Goal: Task Accomplishment & Management: Complete application form

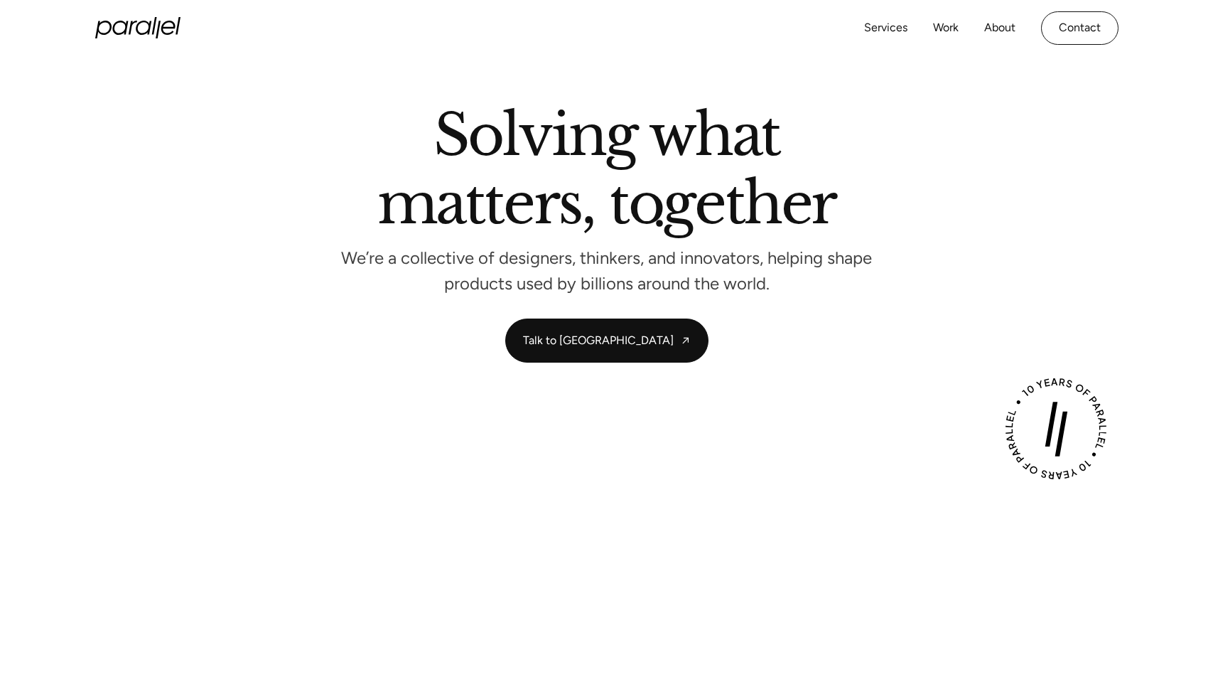
scroll to position [20, 0]
click at [1001, 32] on link "About" at bounding box center [999, 28] width 31 height 21
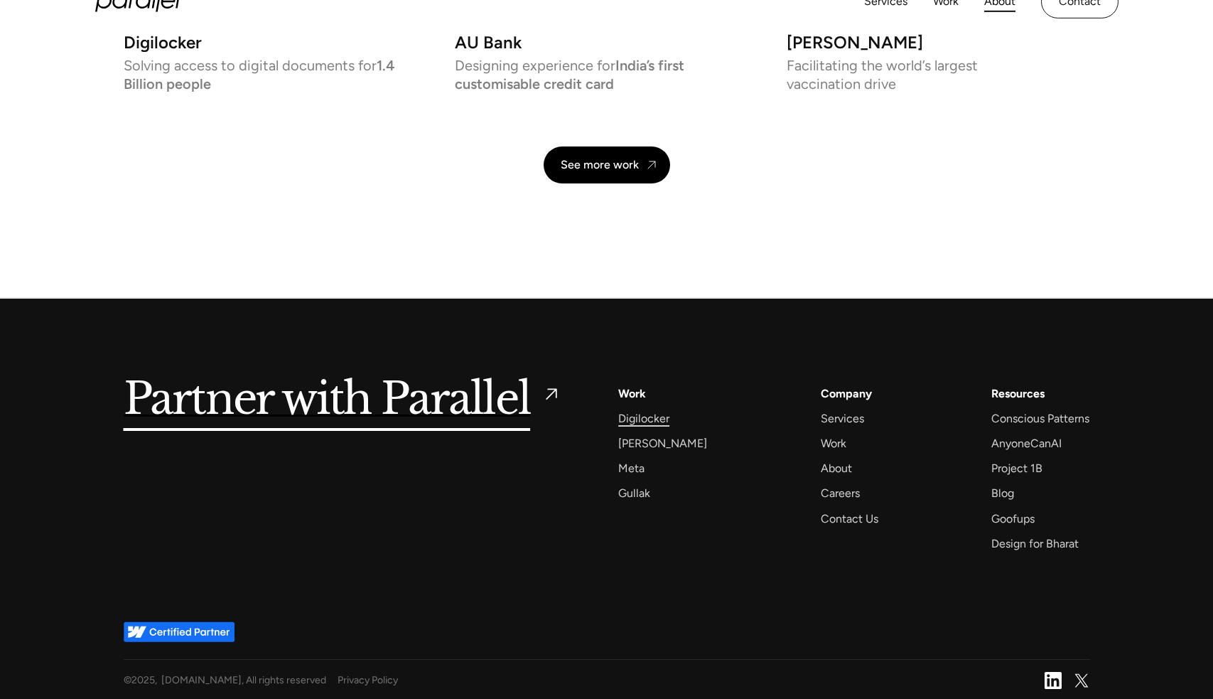
scroll to position [3308, 0]
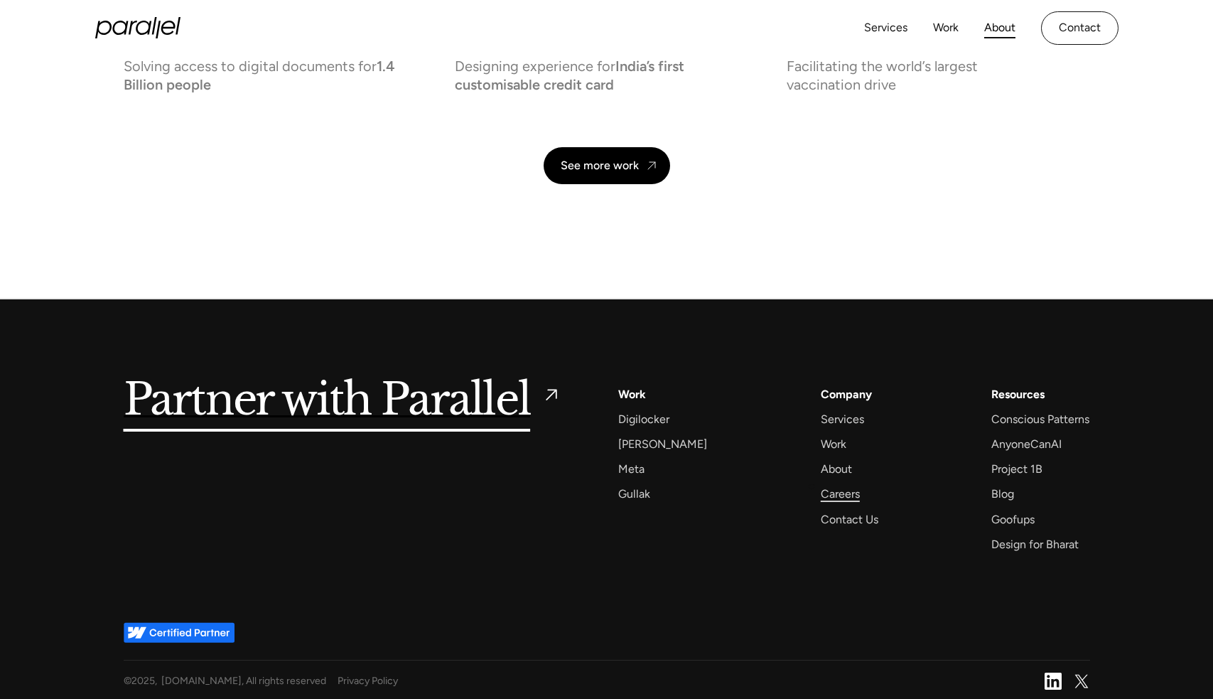
click at [821, 490] on div "Careers" at bounding box center [840, 493] width 39 height 19
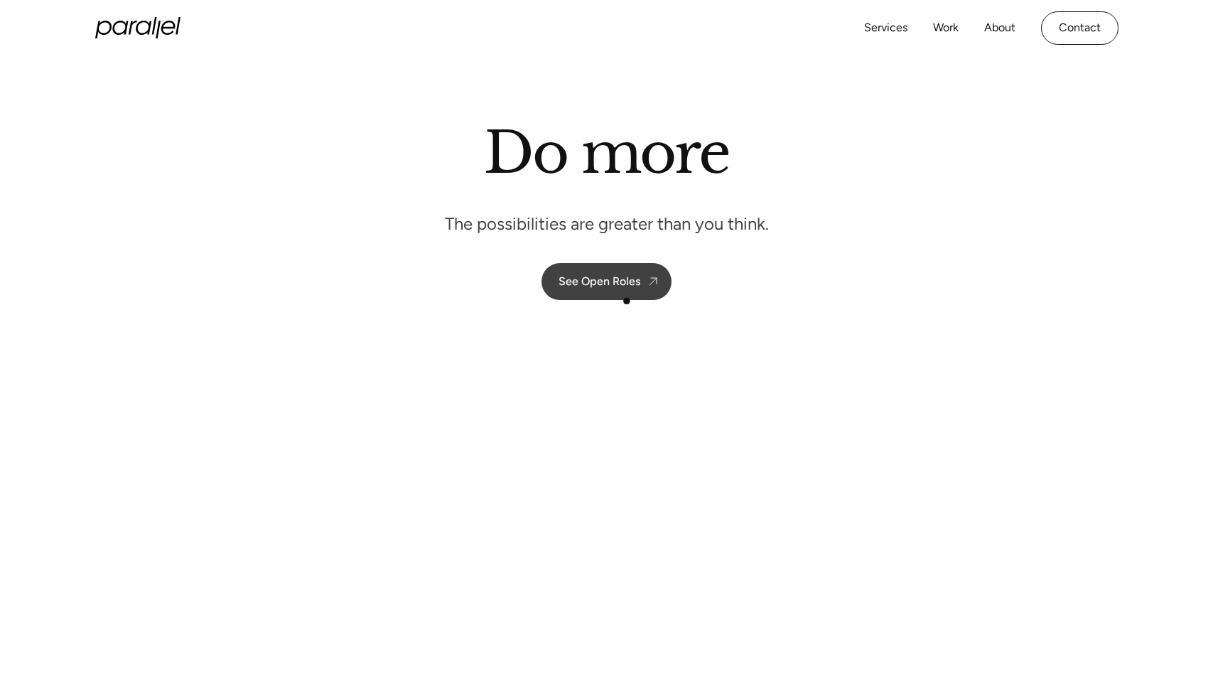
click at [637, 296] on link "See Open Roles" at bounding box center [607, 281] width 130 height 37
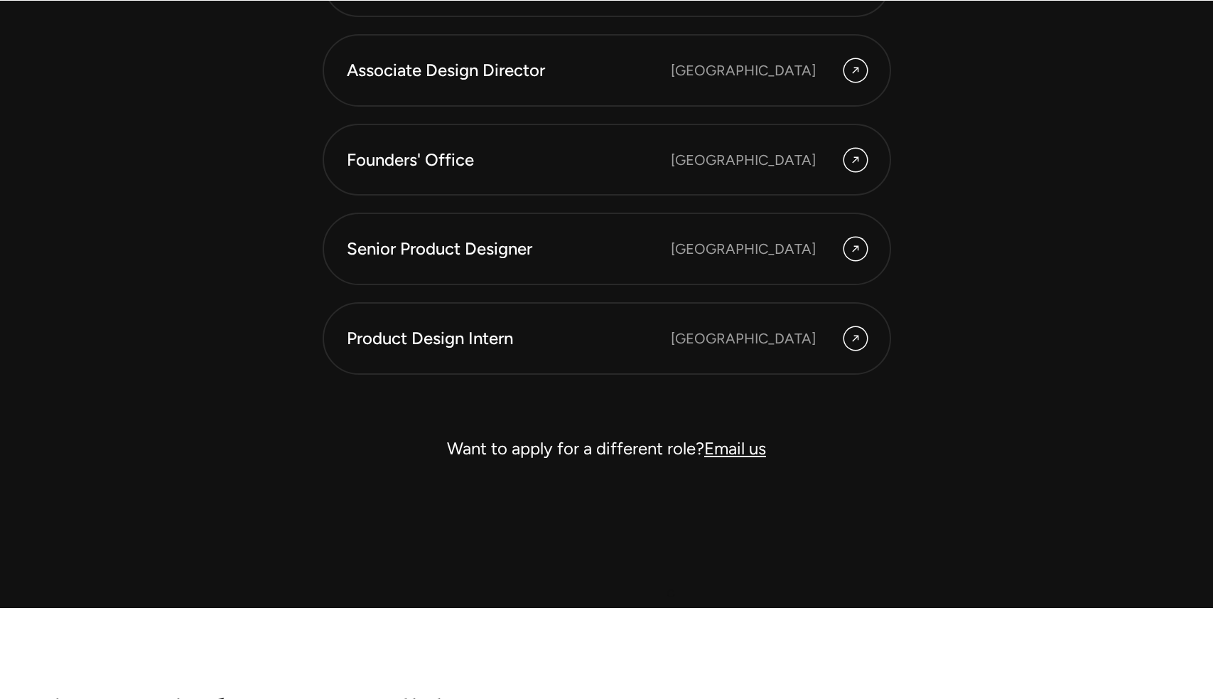
scroll to position [4125, 0]
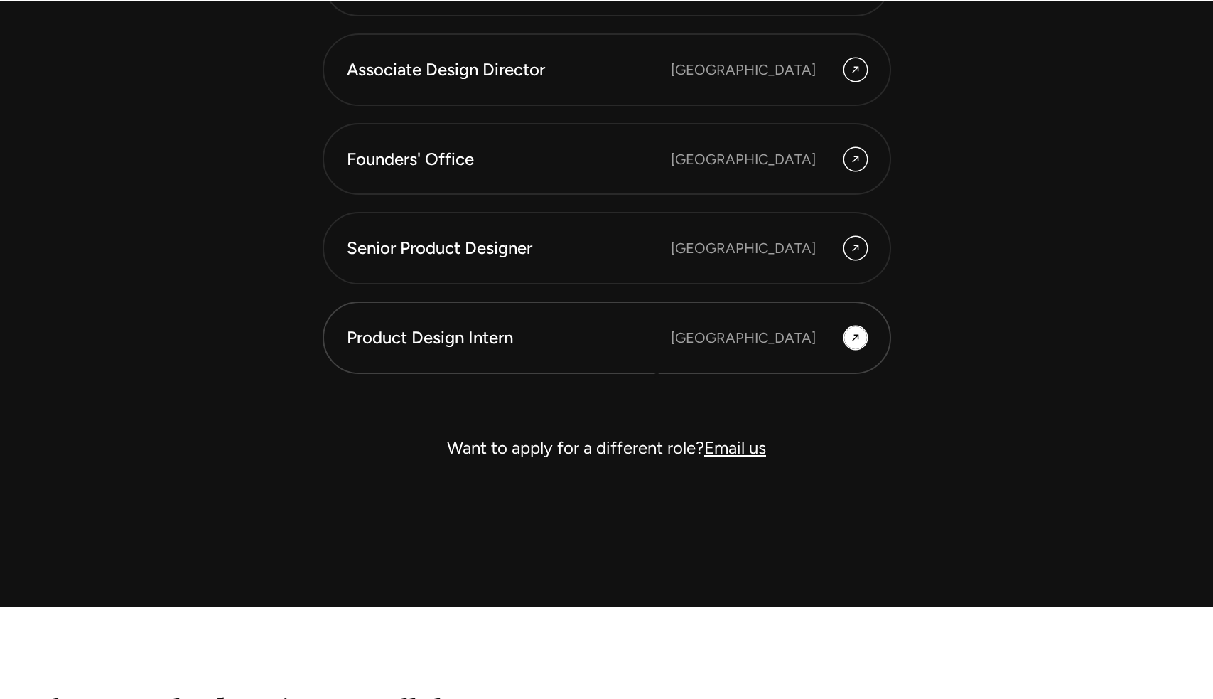
click at [657, 359] on link "Product Design Intern [GEOGRAPHIC_DATA]" at bounding box center [607, 337] width 569 height 72
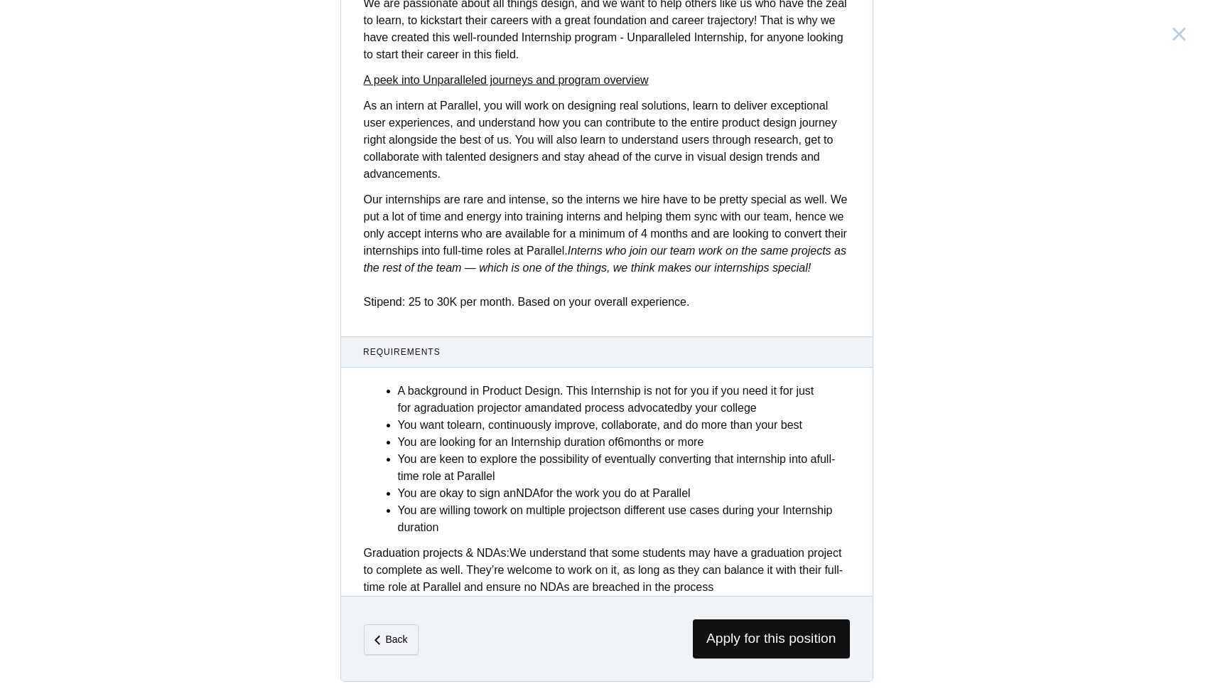
scroll to position [394, 0]
drag, startPoint x: 730, startPoint y: 630, endPoint x: 730, endPoint y: 620, distance: 10.0
click at [730, 620] on span "Apply for this position" at bounding box center [771, 638] width 157 height 39
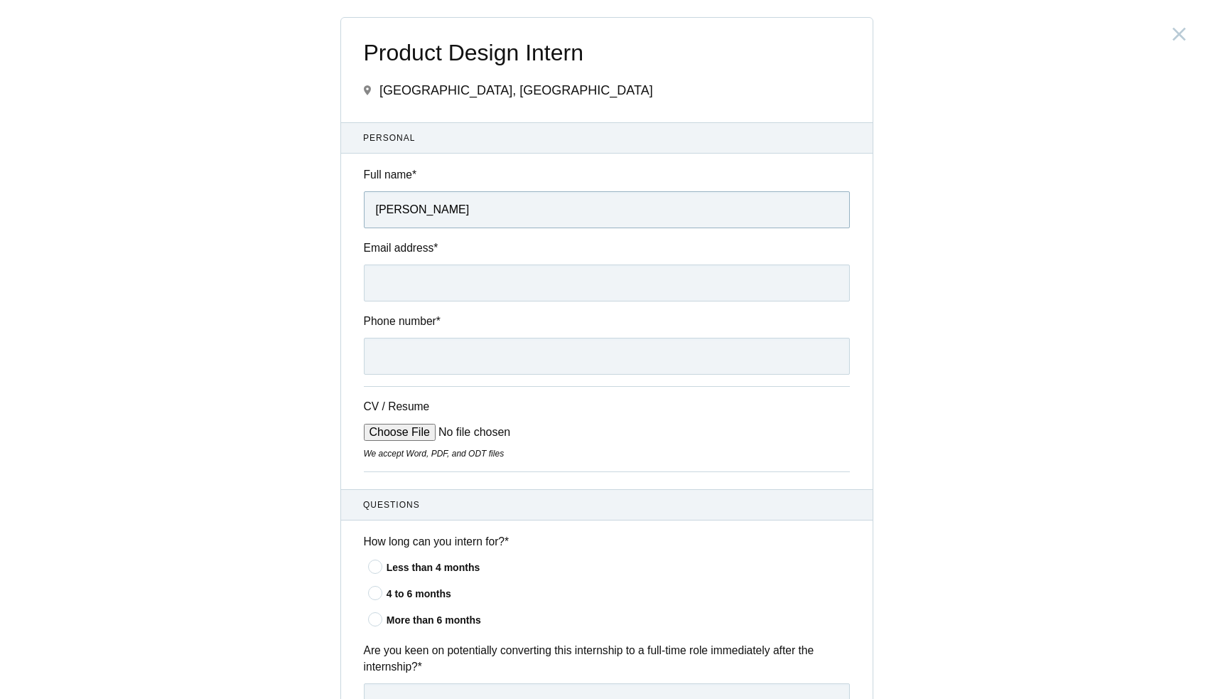
type input "[PERSON_NAME]"
type input "p"
type input "[EMAIL_ADDRESS][DOMAIN_NAME]"
type input "[PHONE_NUMBER]"
click at [392, 422] on div "CV / Resume We accept Word, PDF, and ODT files" at bounding box center [607, 428] width 486 height 85
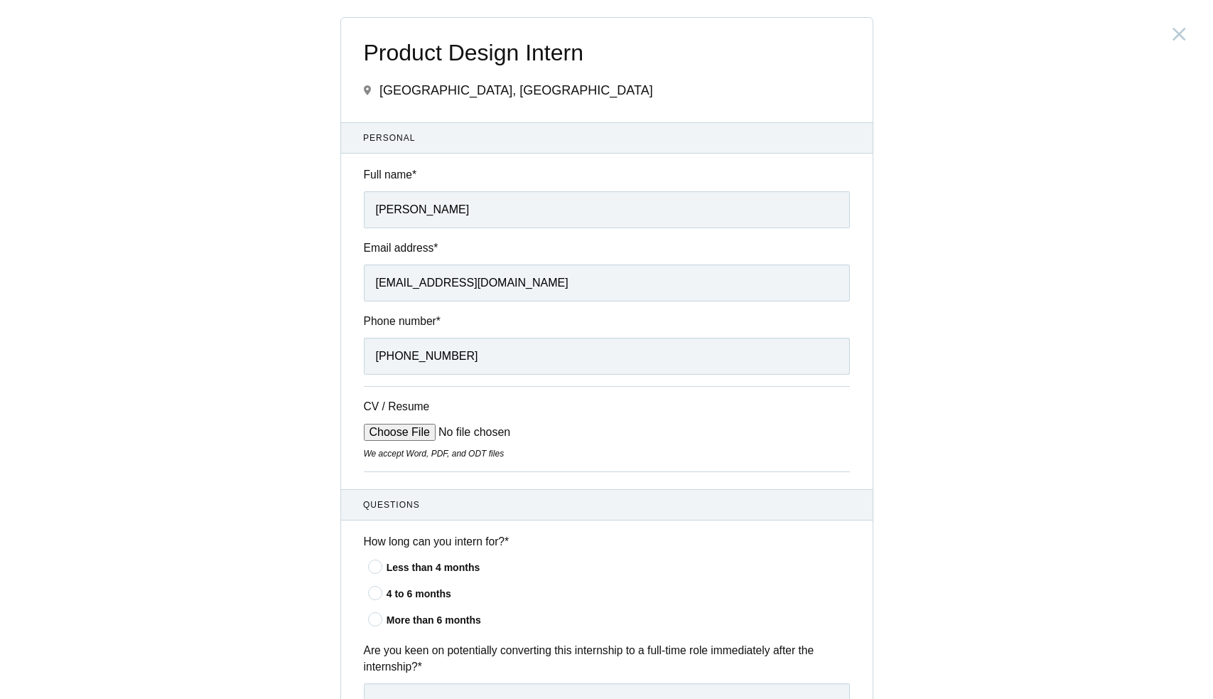
click at [394, 433] on input "CV / Resume" at bounding box center [471, 432] width 215 height 17
type input "C:\fakepath\Webflow-Work-Low-Res.pdf"
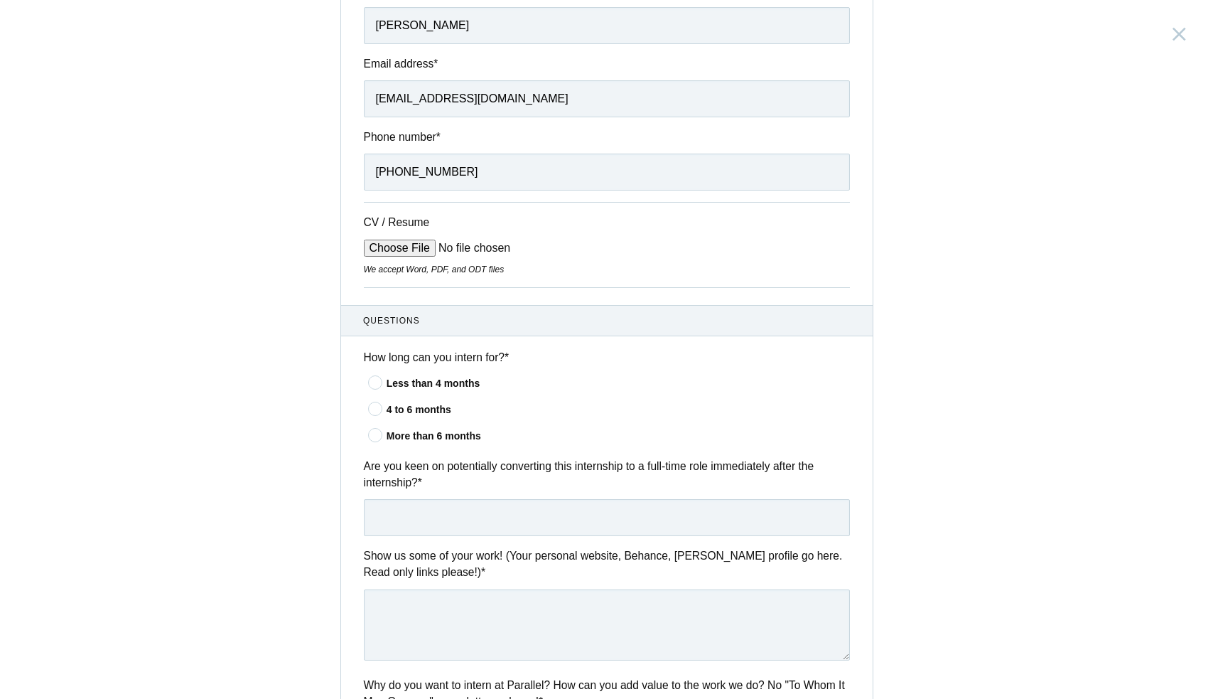
scroll to position [193, 0]
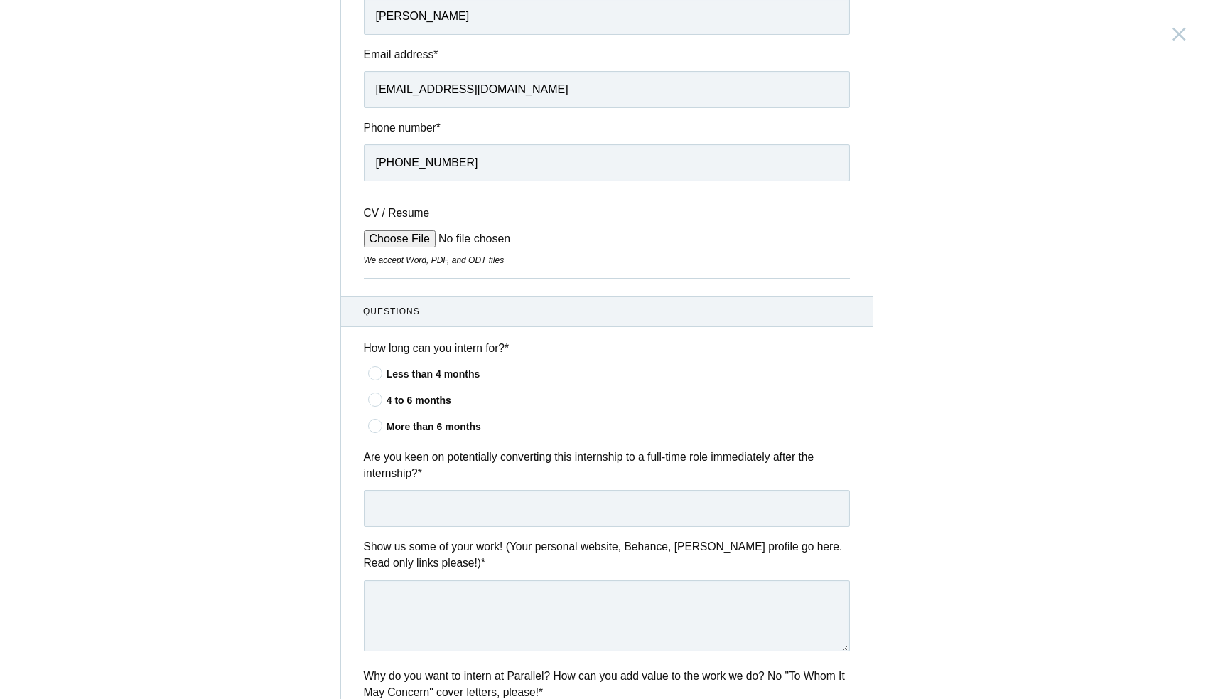
click at [388, 370] on div "Less than 4 months" at bounding box center [618, 374] width 463 height 15
click at [0, 0] on input"] "Less than 4 months" at bounding box center [0, 0] width 0 height 0
click at [387, 394] on div "4 to 6 months" at bounding box center [618, 400] width 463 height 15
click at [0, 0] on input"] "4 to 6 months" at bounding box center [0, 0] width 0 height 0
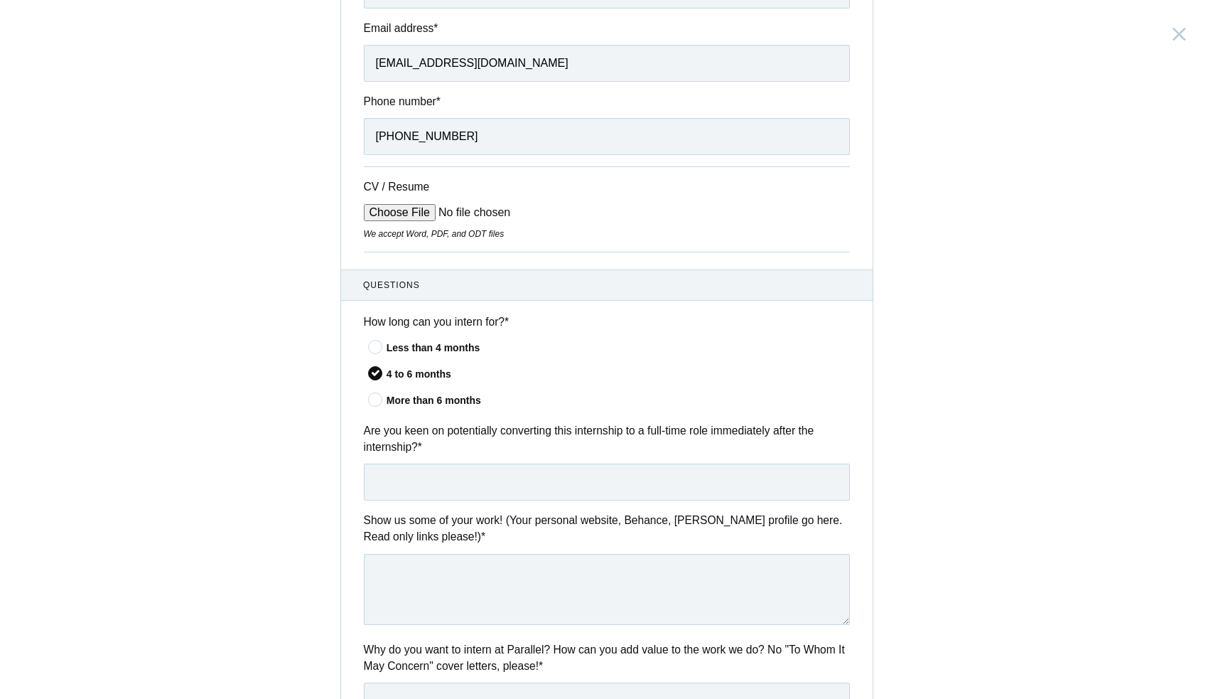
scroll to position [235, 0]
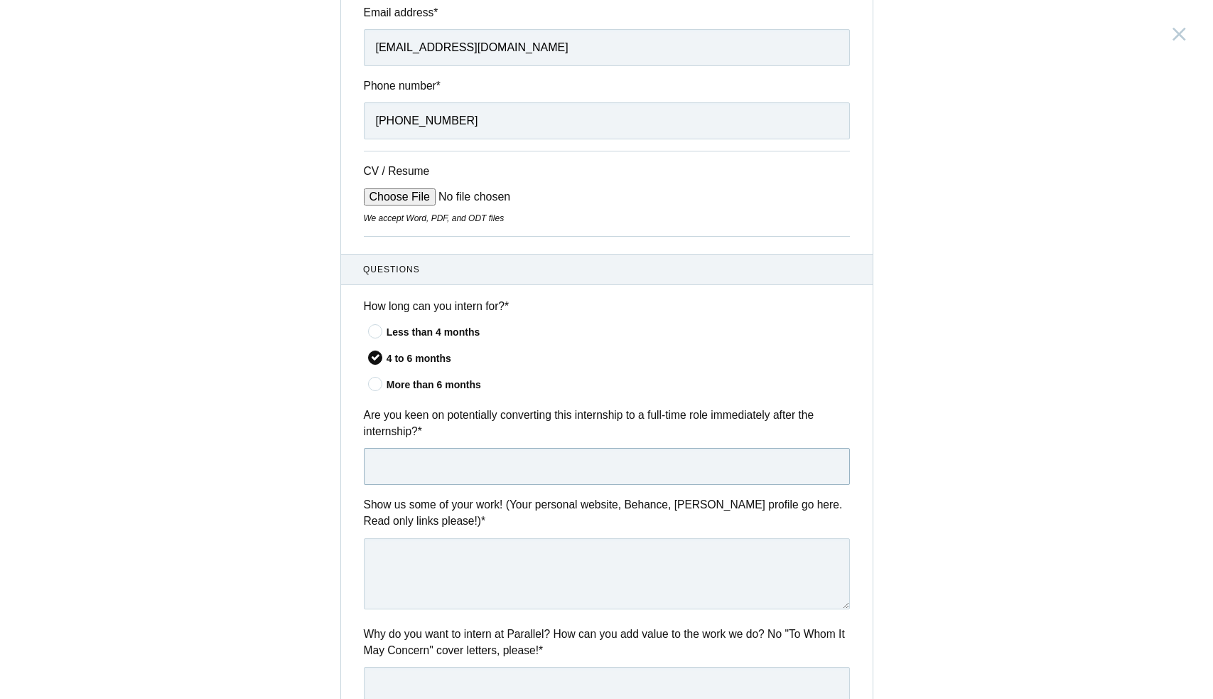
click at [420, 448] on input "text" at bounding box center [607, 466] width 486 height 37
drag, startPoint x: 420, startPoint y: 447, endPoint x: 575, endPoint y: 468, distance: 156.3
click at [575, 468] on input "Yes - would love to based on the experince during internship" at bounding box center [607, 466] width 486 height 37
click at [642, 463] on input "Yes - would love to based on the experience during internship" at bounding box center [607, 466] width 486 height 37
type input "Yes - would love to based on the experience during internship"
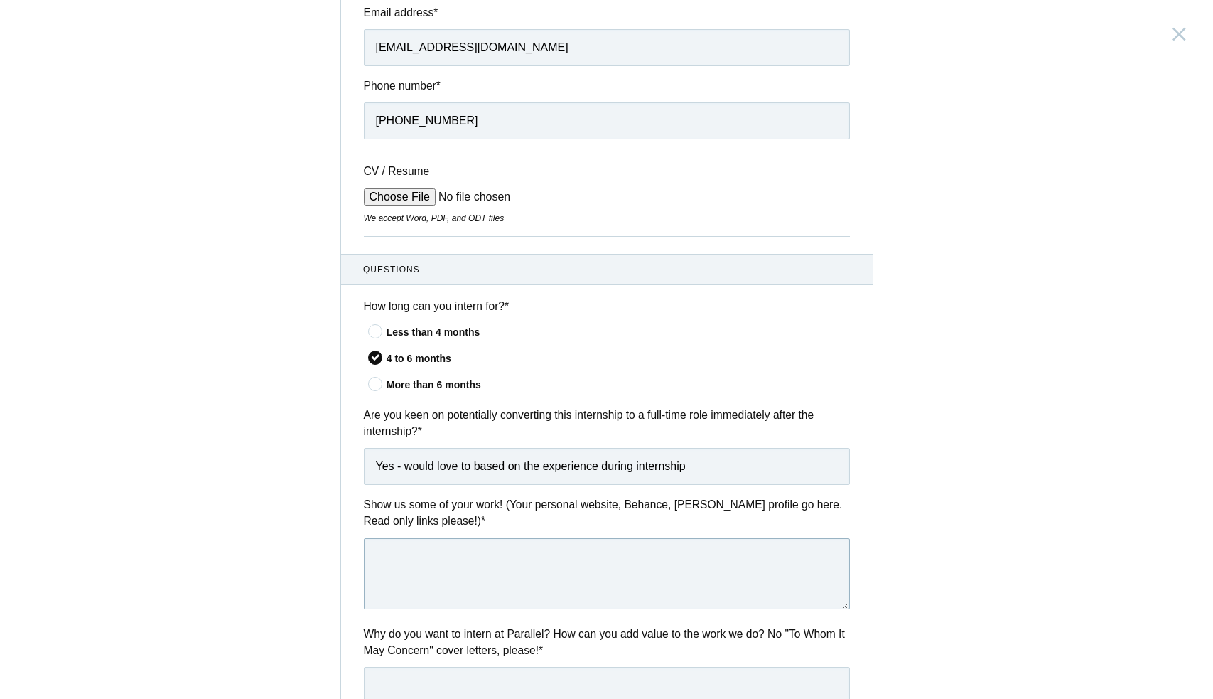
click at [606, 553] on textarea at bounding box center [607, 573] width 486 height 71
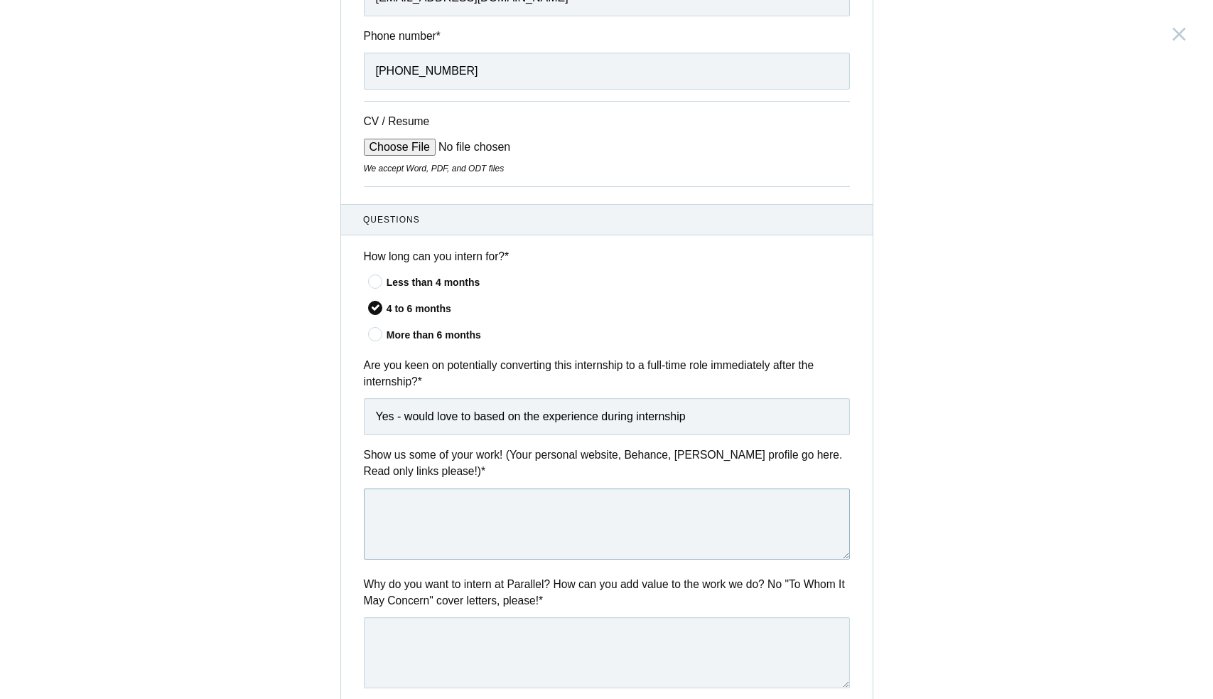
scroll to position [288, 0]
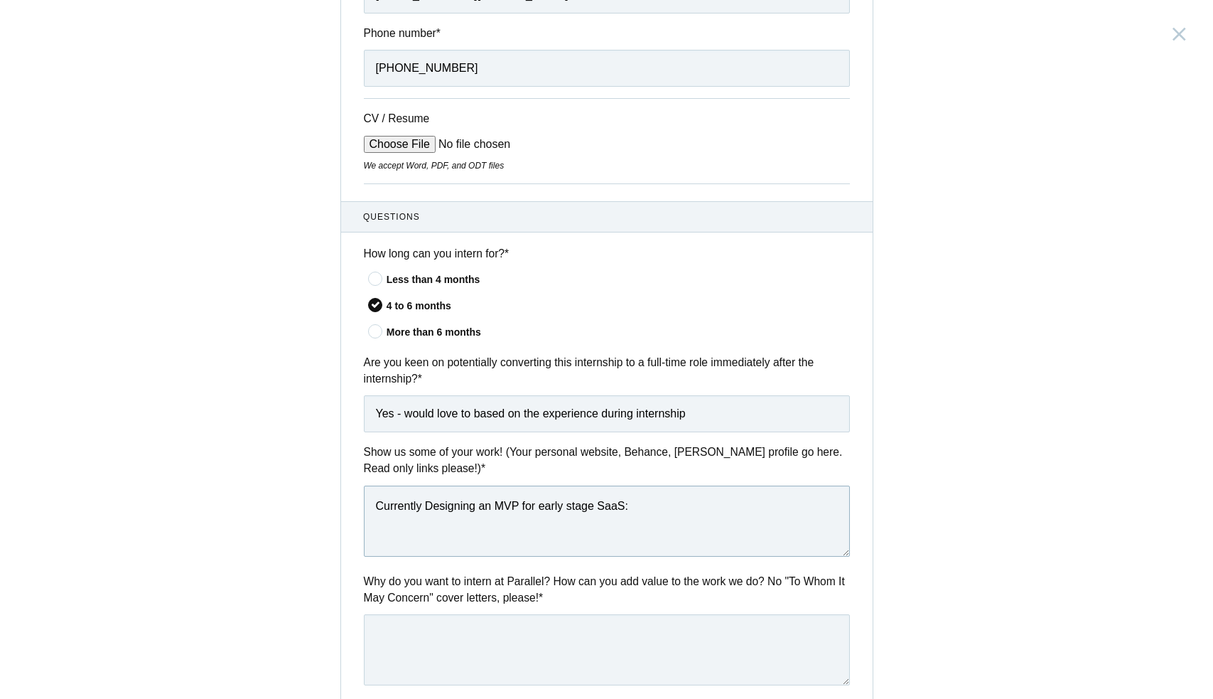
paste textarea "https://www.figma.com/design/HCRty9MxtR0NbIaOK60clD/Forms-Data-SaaS?node-id=0-1…"
type textarea "Currently Designing an MVP for early stage SaaS: https://www.figma.com/design/H…"
click at [591, 628] on textarea at bounding box center [607, 649] width 486 height 71
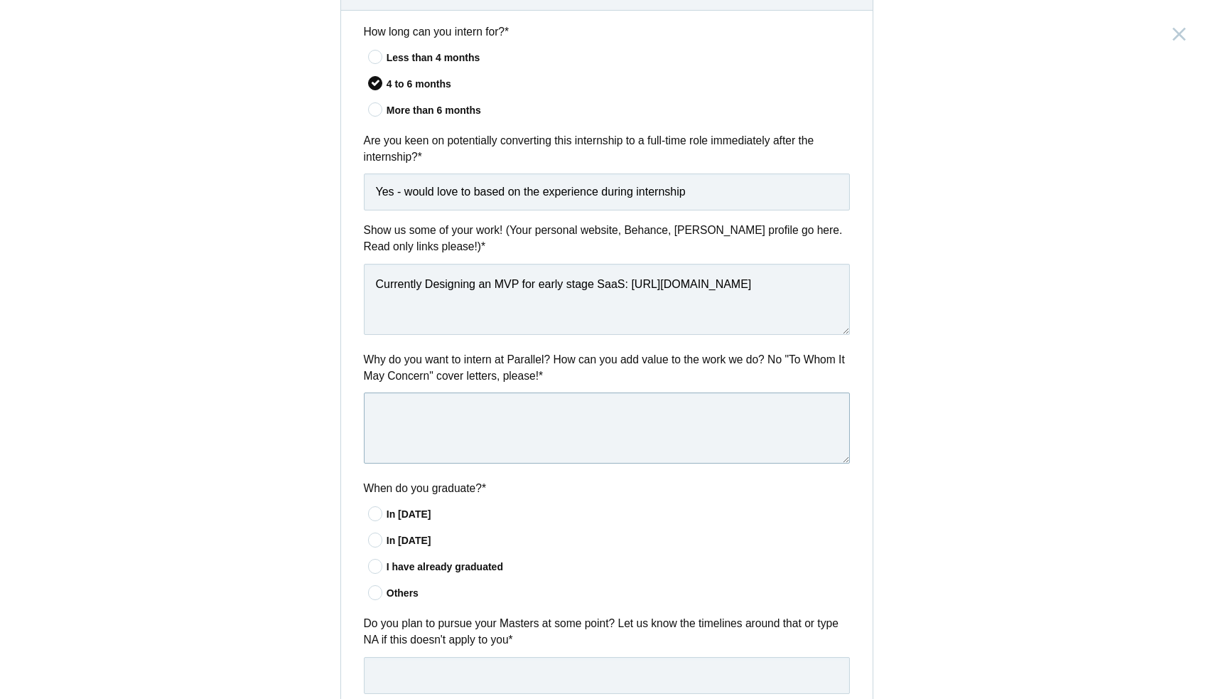
scroll to position [515, 0]
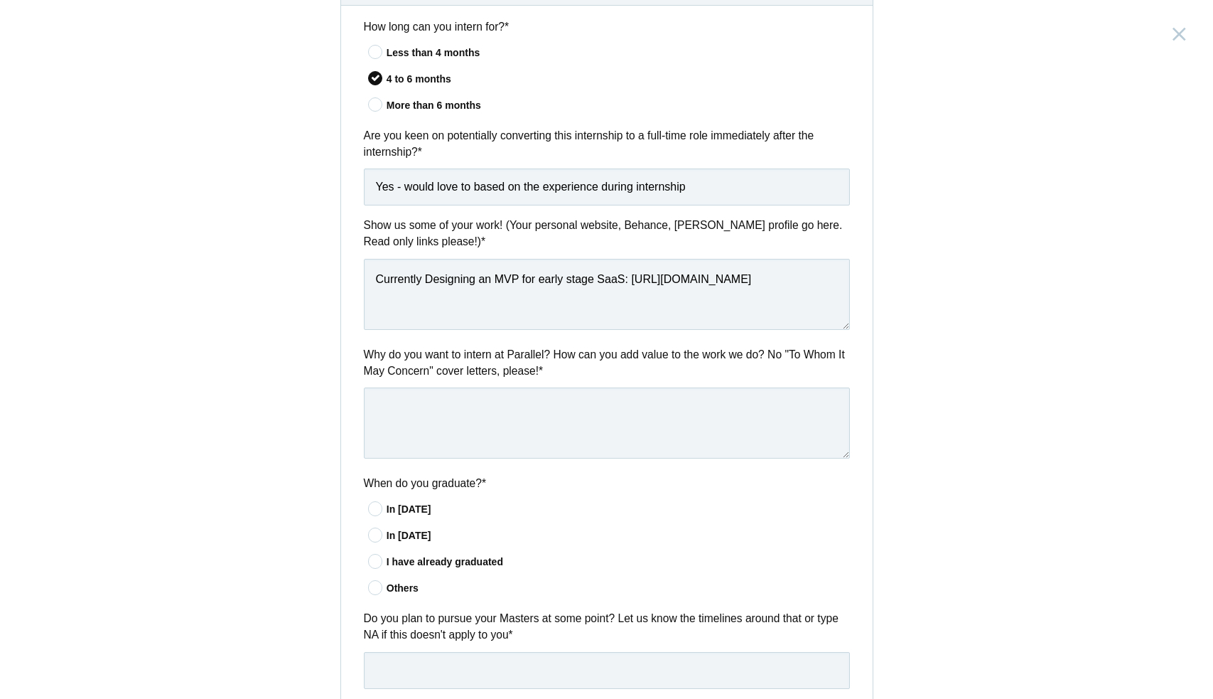
click at [385, 583] on icon at bounding box center [375, 587] width 26 height 9
click at [0, 0] on input"] "Others" at bounding box center [0, 0] width 0 height 0
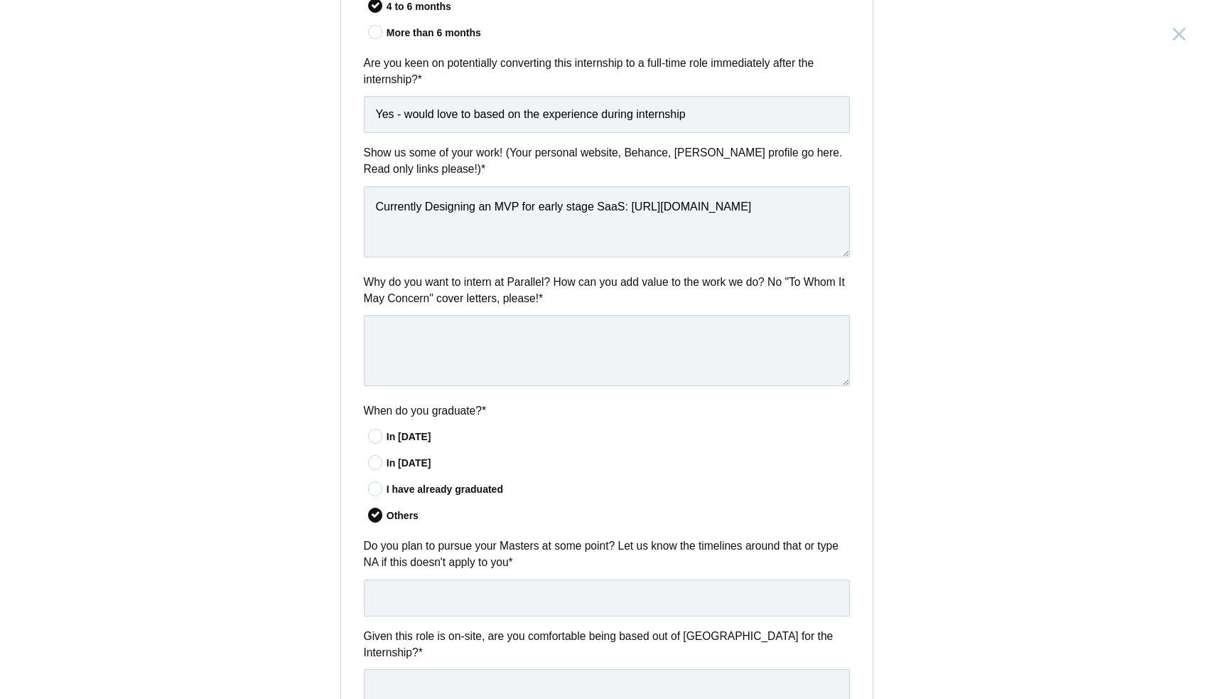
scroll to position [599, 0]
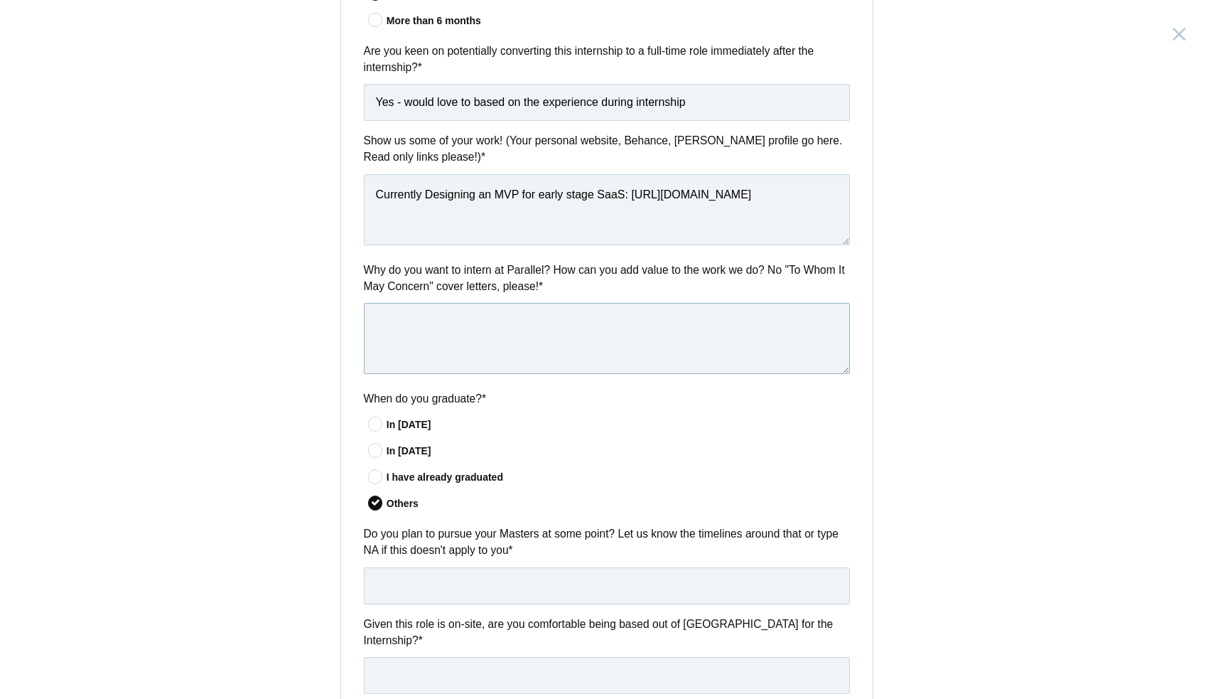
click at [423, 351] on textarea at bounding box center [607, 338] width 486 height 71
type textarea "I want to swit"
type textarea "I"
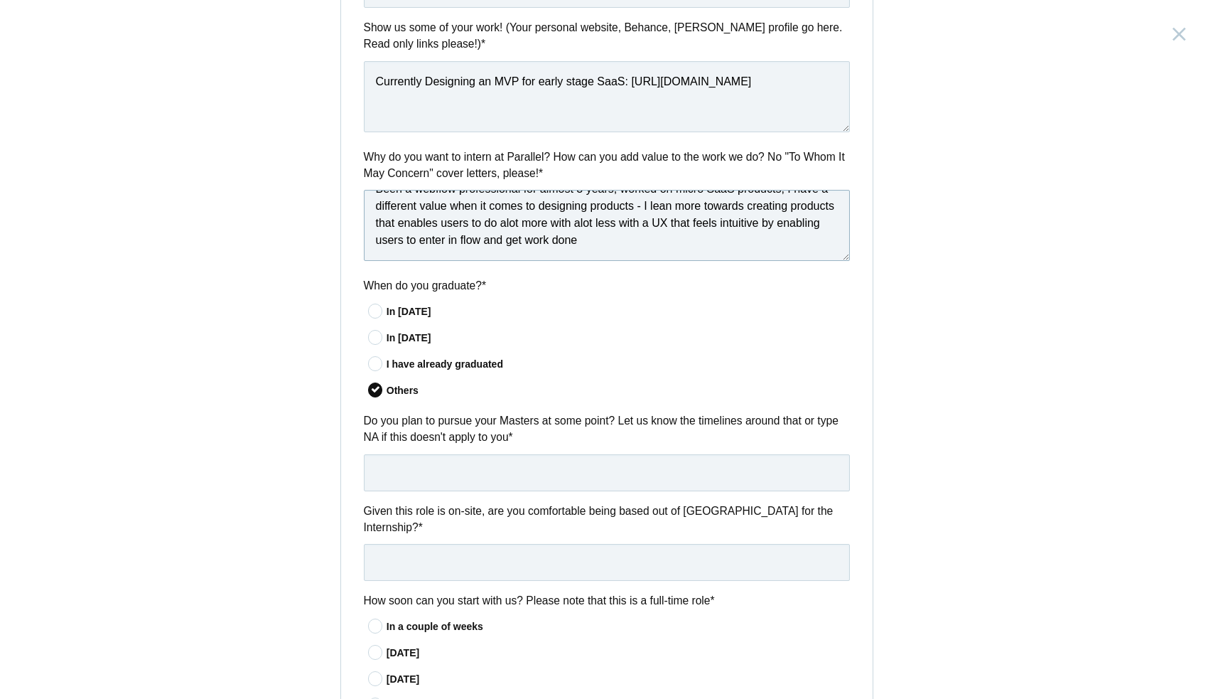
scroll to position [723, 0]
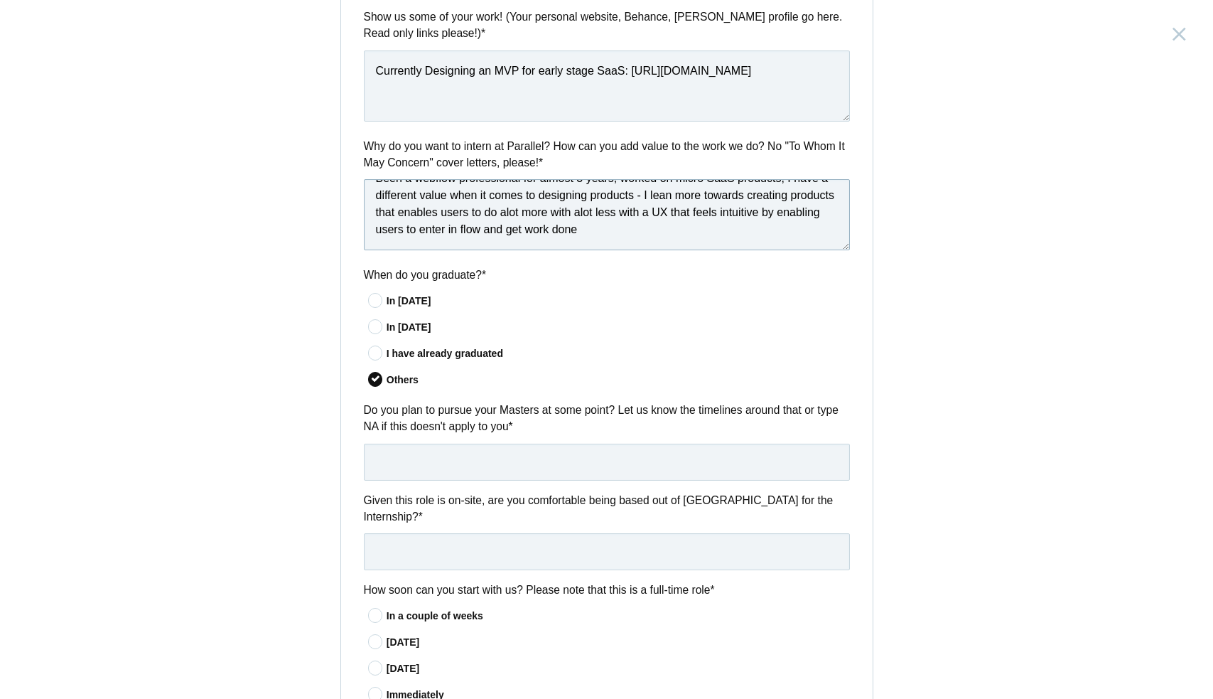
type textarea "Been a webflow professional for almost 3 years, worked on micro SaaS products, …"
click at [434, 451] on input "text" at bounding box center [607, 461] width 486 height 37
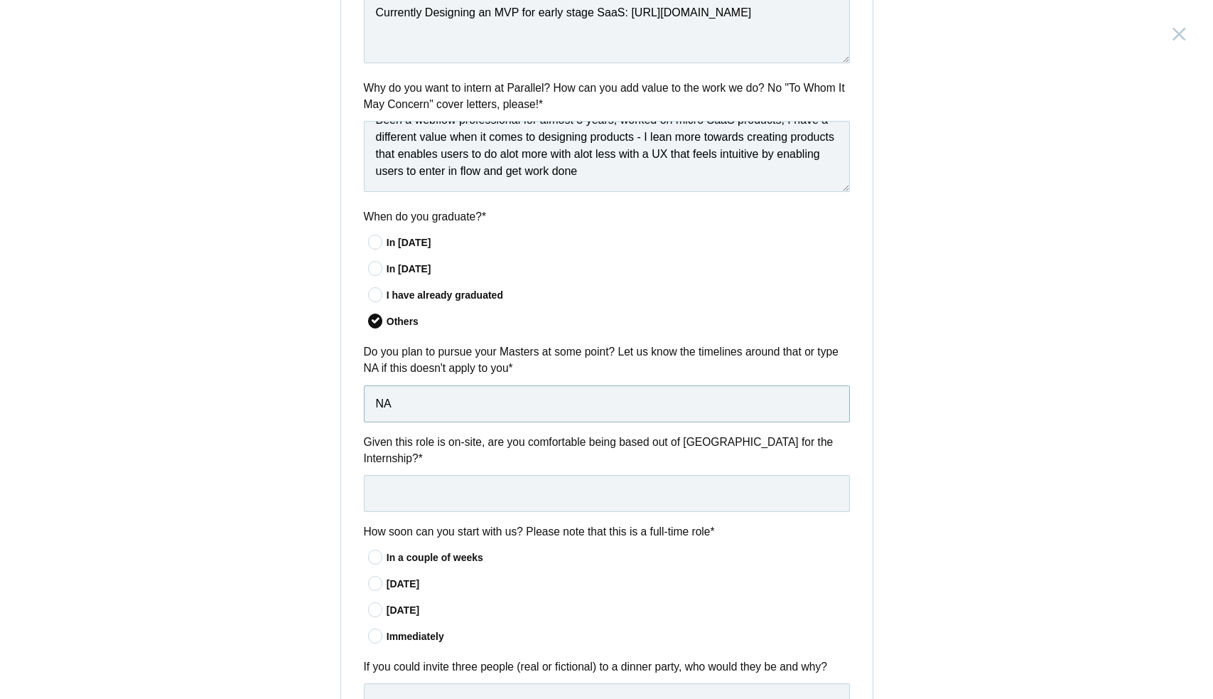
scroll to position [784, 0]
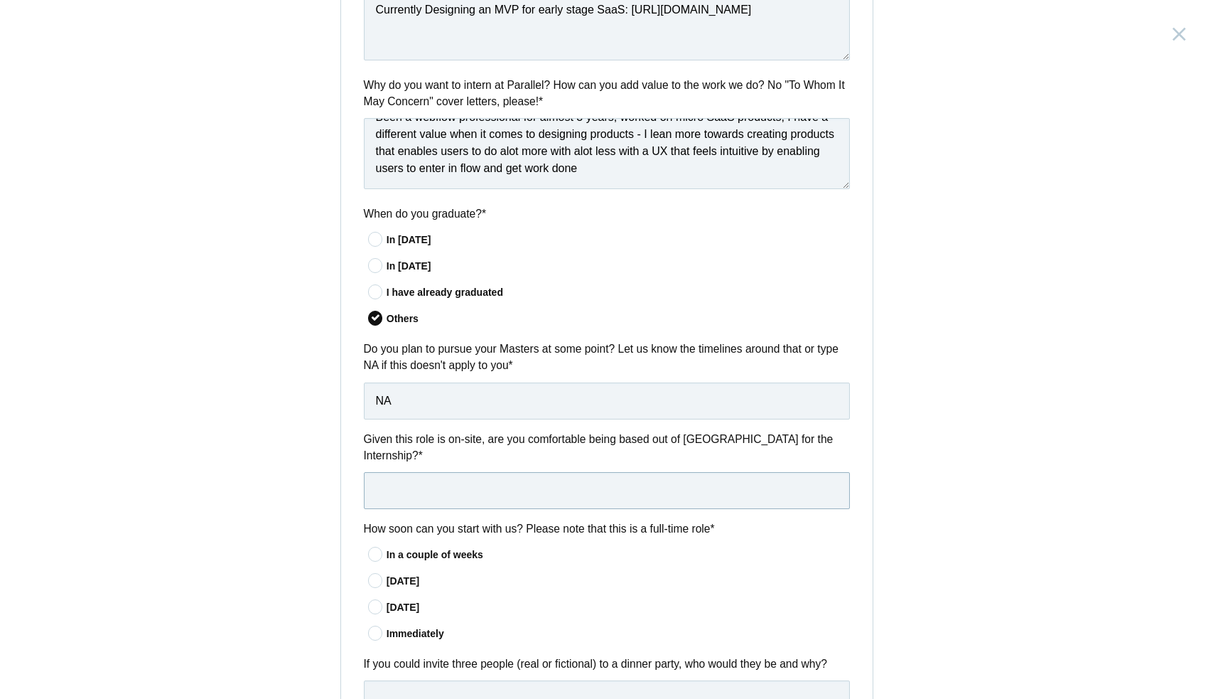
click at [431, 489] on input "text" at bounding box center [607, 490] width 486 height 37
click at [443, 416] on div "Questions How long can you intern for? * Less than 4 months 4 to 6 months More …" at bounding box center [607, 231] width 532 height 1052
click at [443, 406] on input "NA" at bounding box center [607, 400] width 486 height 37
click at [443, 396] on input "NA" at bounding box center [607, 400] width 486 height 37
type input "NA"
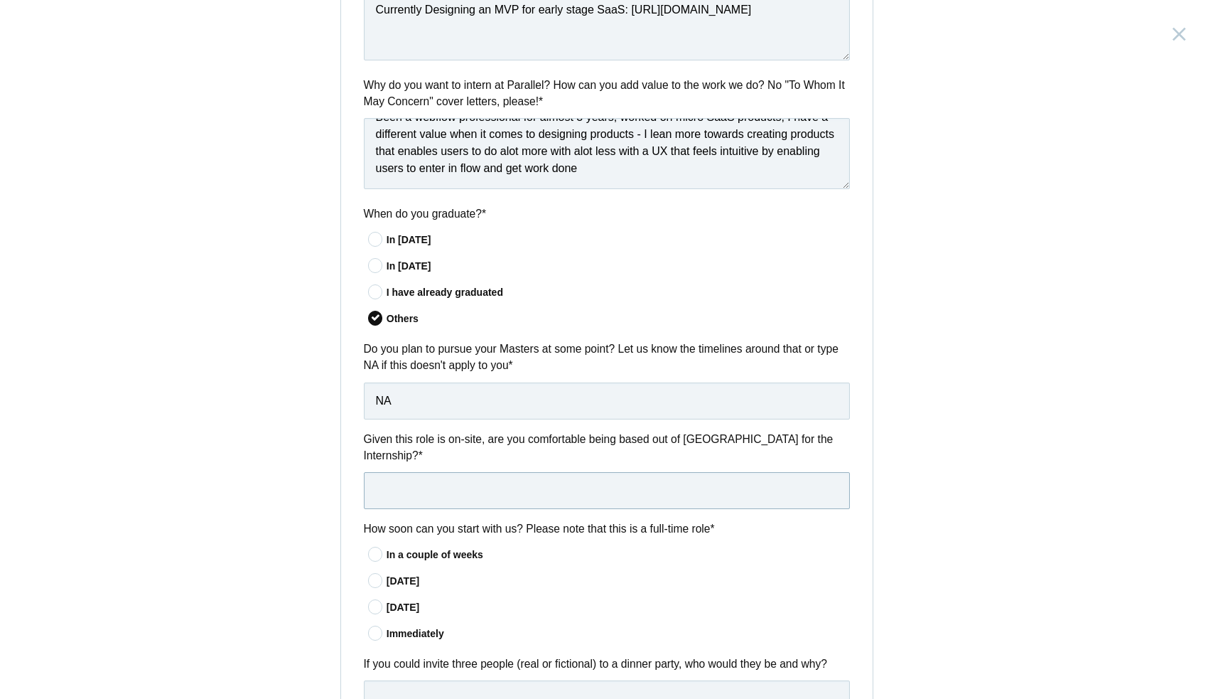
click at [436, 479] on input "text" at bounding box center [607, 490] width 486 height 37
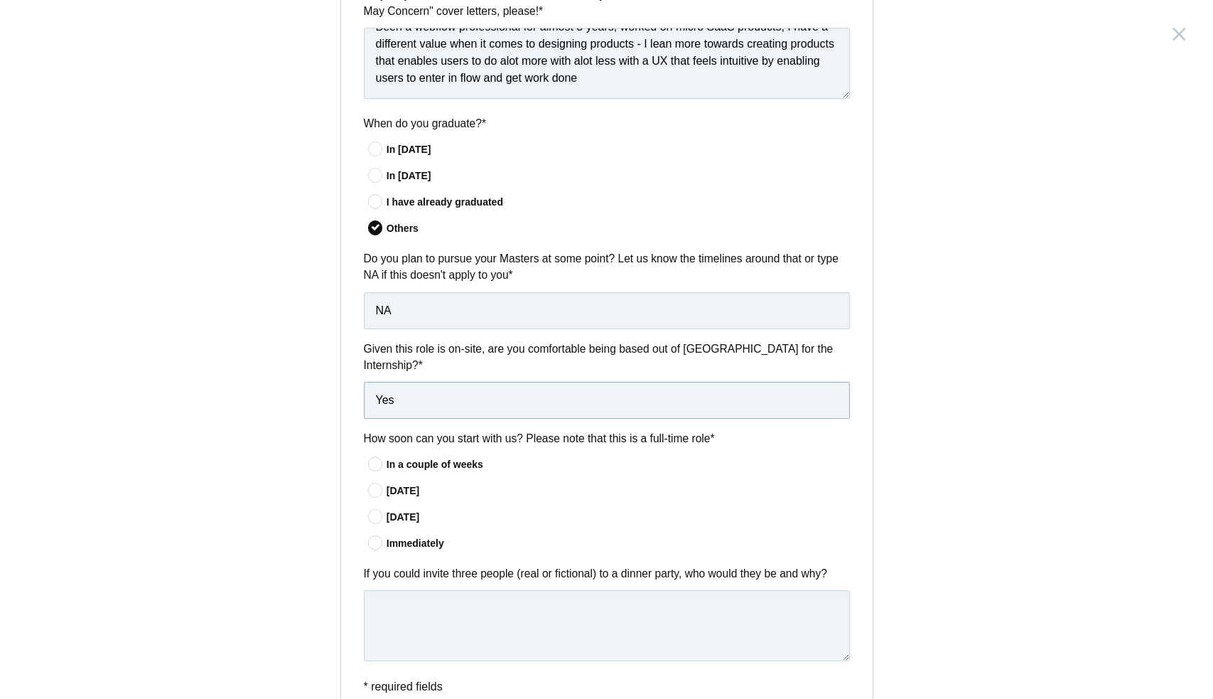
scroll to position [882, 0]
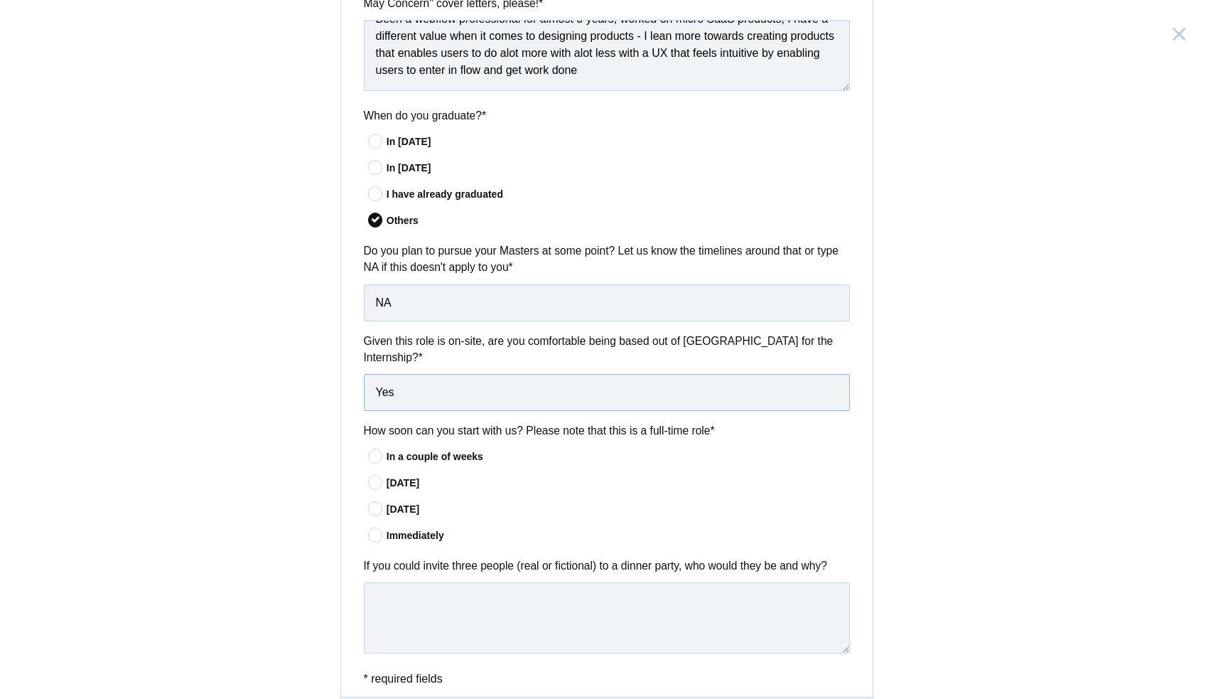
type input "Yes"
click at [380, 478] on icon at bounding box center [375, 482] width 26 height 9
click at [0, 0] on input"] "In 30 days" at bounding box center [0, 0] width 0 height 0
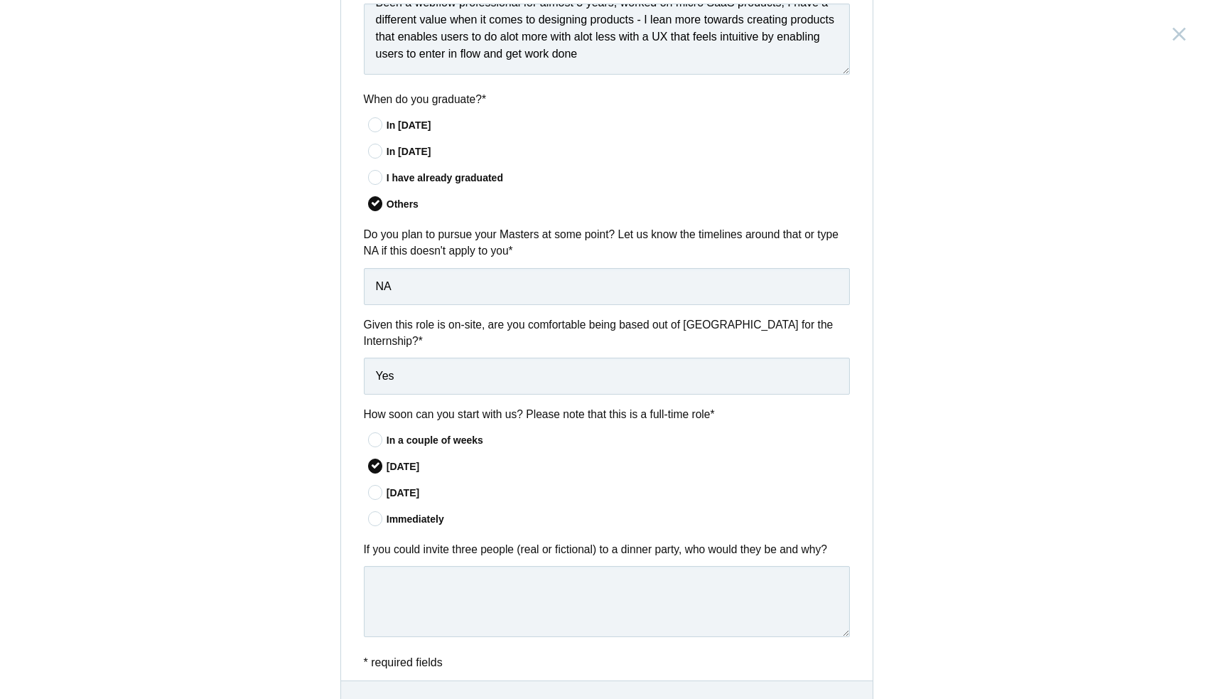
scroll to position [915, 0]
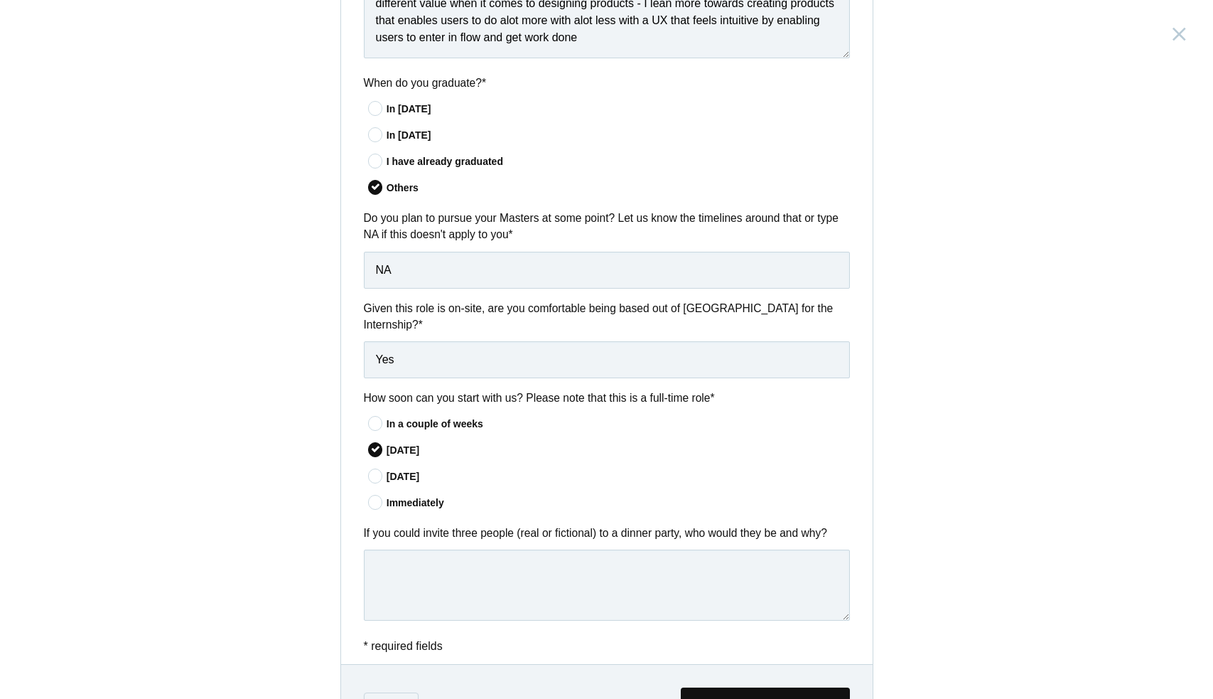
click at [448, 416] on div "In a couple of weeks" at bounding box center [618, 423] width 463 height 15
click at [0, 0] on input"] "In a couple of weeks" at bounding box center [0, 0] width 0 height 0
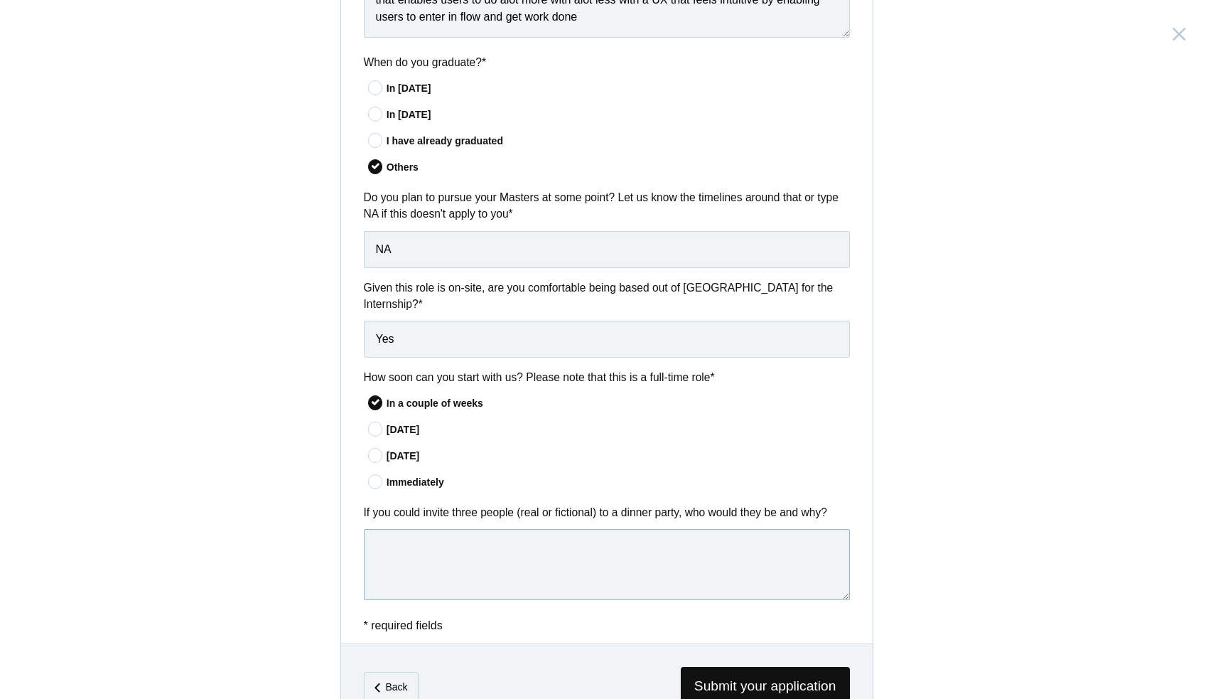
click at [448, 536] on textarea at bounding box center [607, 564] width 486 height 71
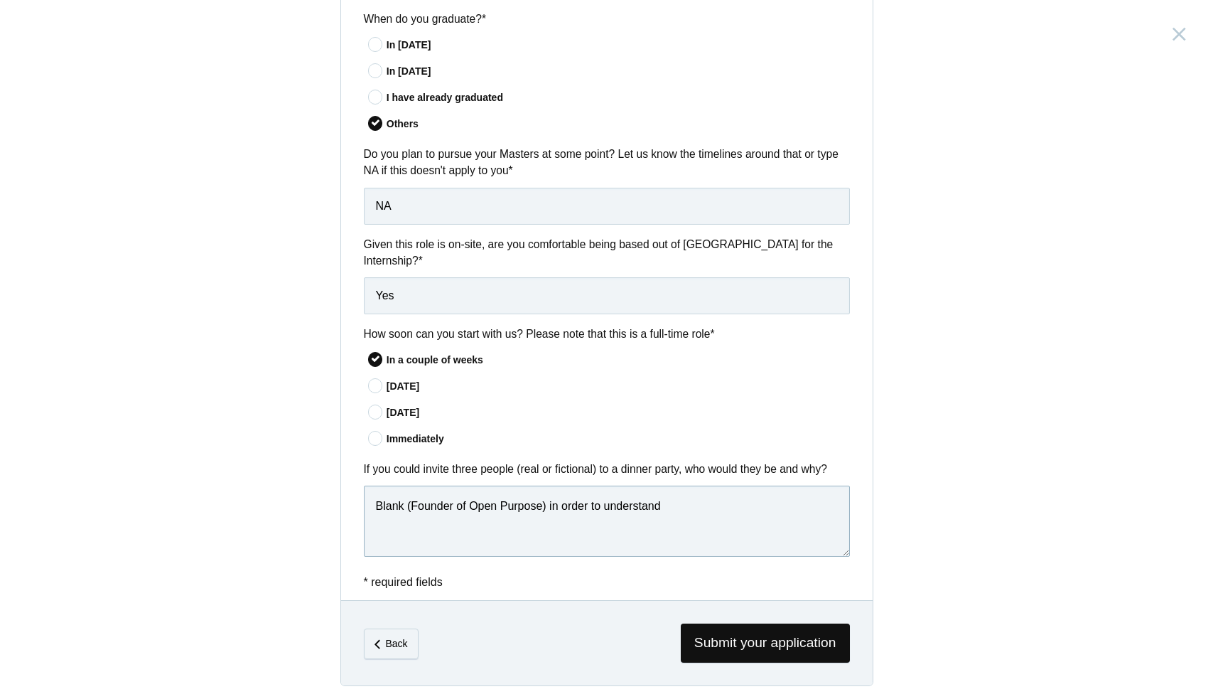
scroll to position [978, 0]
click at [716, 500] on textarea "Blank (Founder of Open Purpose) in order to understand how he thinks about desi…" at bounding box center [607, 521] width 486 height 71
click at [712, 523] on textarea "Blank (Founder of Open Purpose) in order to understand how he approaches about …" at bounding box center [607, 521] width 486 height 71
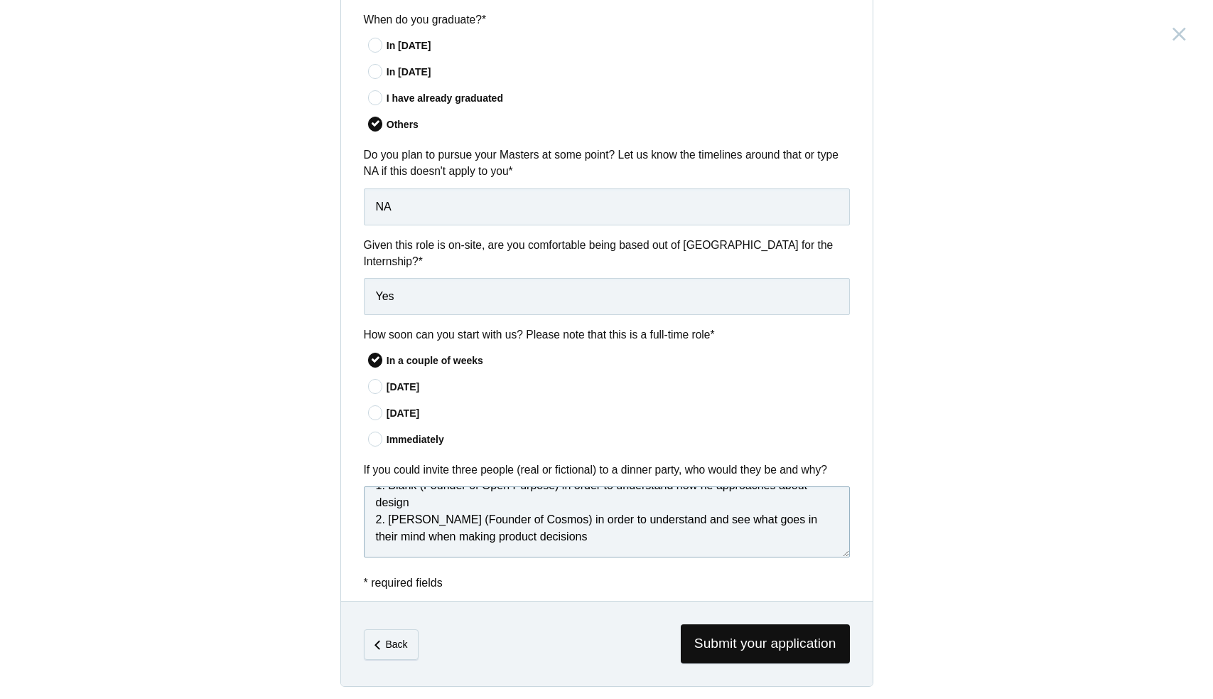
scroll to position [21, 0]
click at [738, 539] on textarea "1. Blank (Founder of Open Purpose) in order to understand how he approaches abo…" at bounding box center [607, 521] width 486 height 71
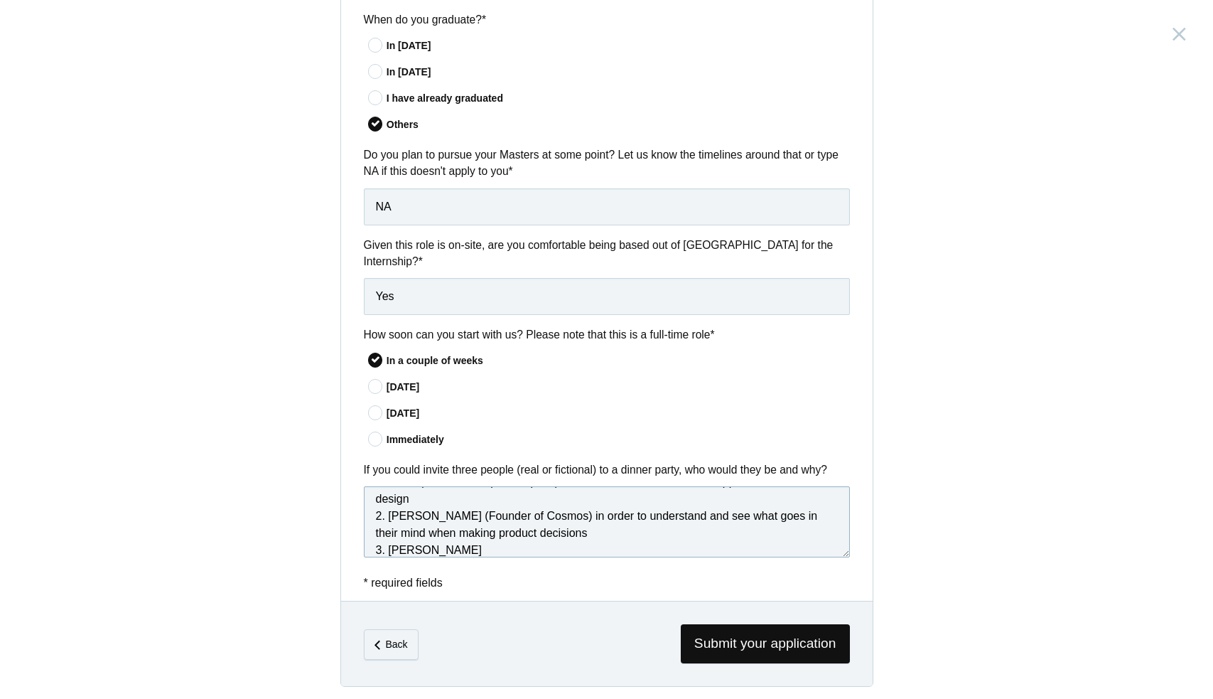
paste textarea "casey neistat"
click at [434, 542] on textarea "1. Blank (Founder of Open Purpose) in order to understand how he approaches abo…" at bounding box center [607, 521] width 486 height 71
click at [479, 543] on textarea "1. Blank (Founder of Open Purpose) in order to understand how he approaches abo…" at bounding box center [607, 521] width 486 height 71
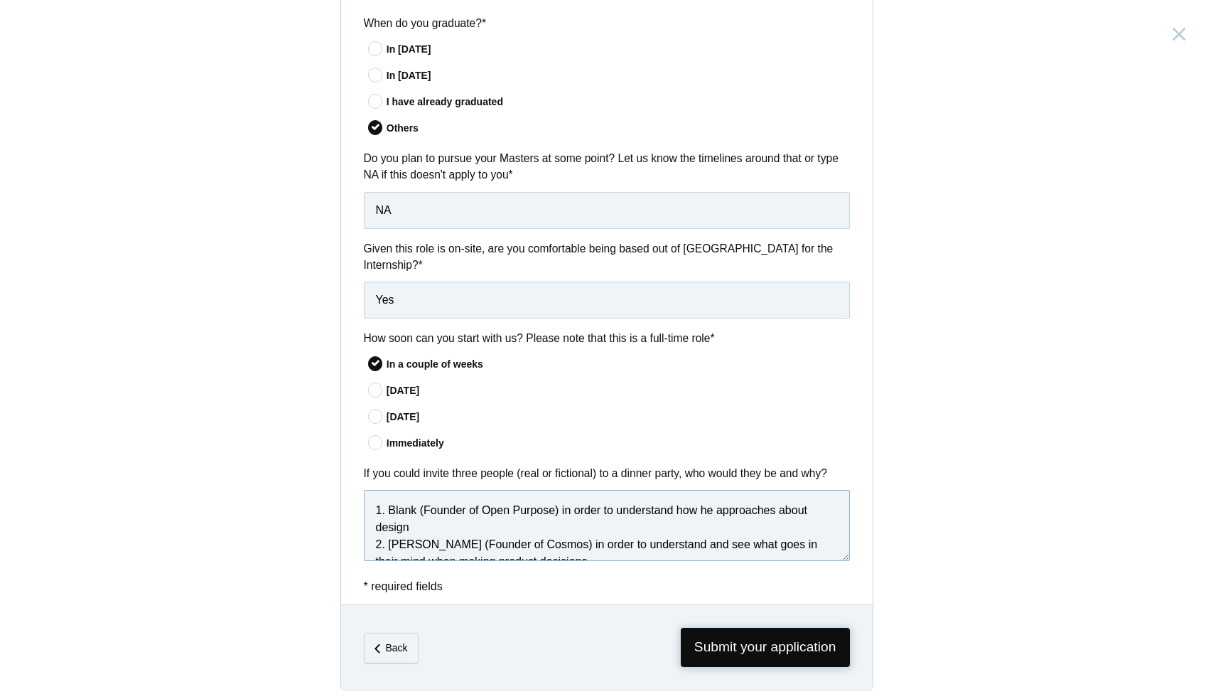
scroll to position [0, 0]
type textarea "1. Blank (Founder of Open Purpose) in order to understand how he approaches abo…"
click at [732, 645] on span "Submit your application" at bounding box center [765, 647] width 169 height 39
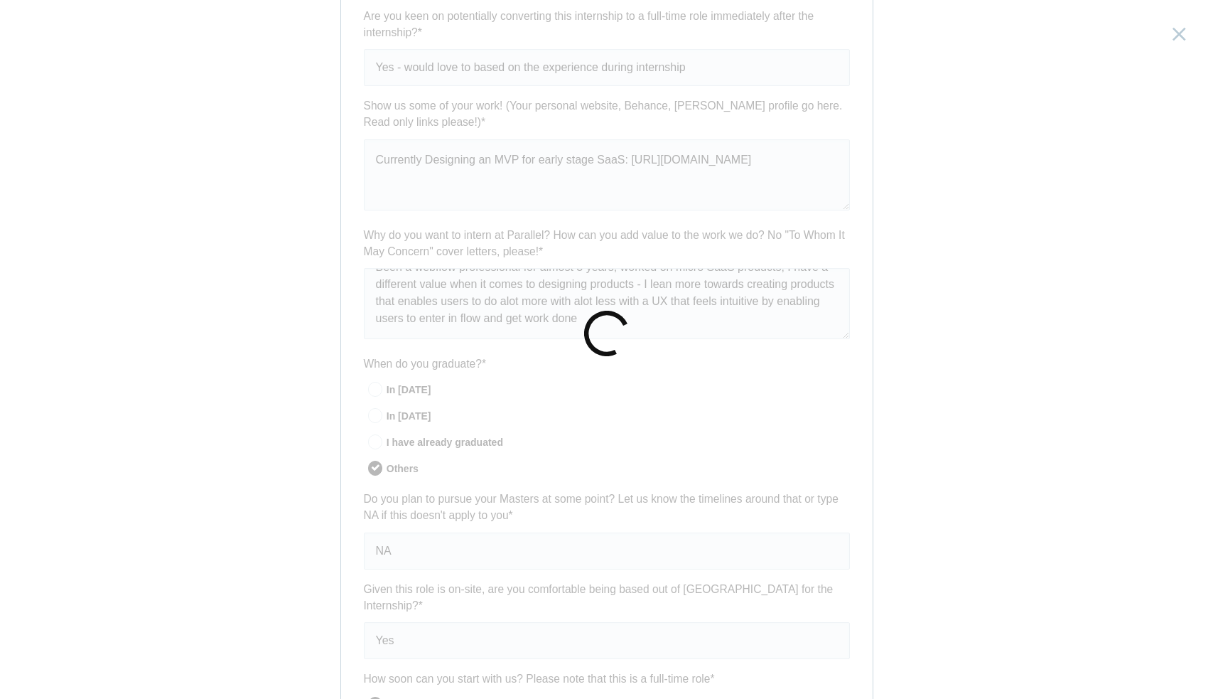
scroll to position [632, 0]
click at [621, 312] on form "Product Design Intern India, Bangalore Submitting form failed, try again. Retry…" at bounding box center [607, 209] width 532 height 1646
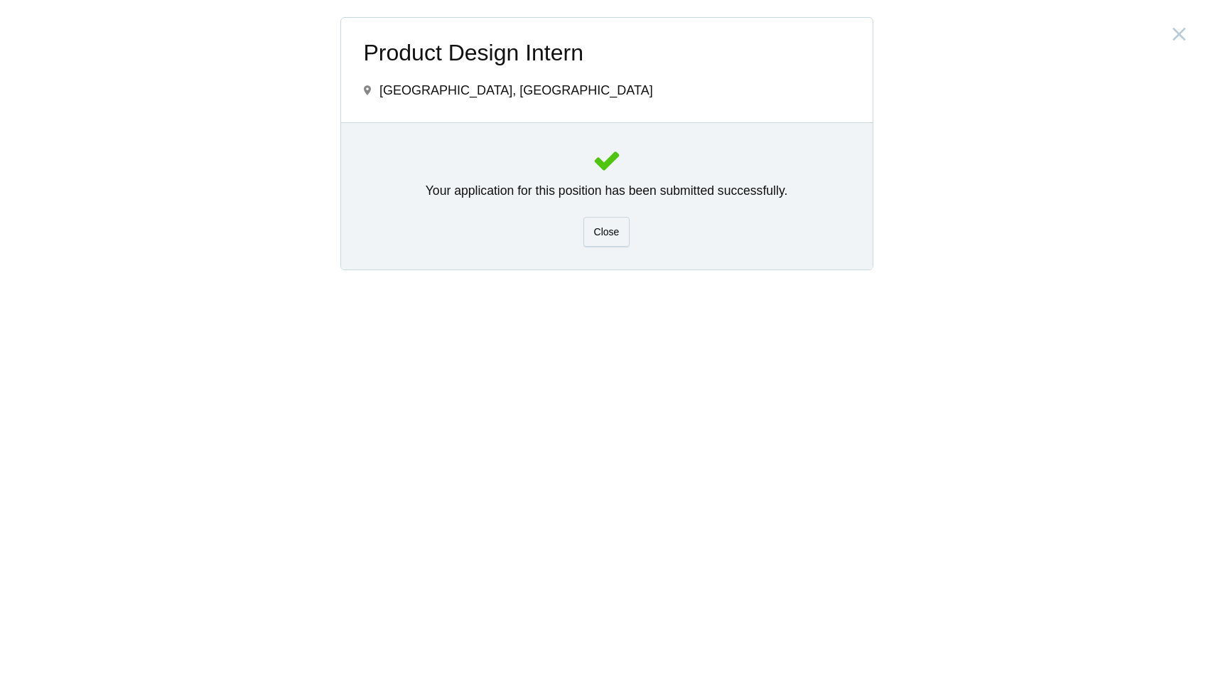
scroll to position [0, 0]
click at [938, 141] on div "Product Design Intern India, Bangalore Submitting form failed, try again. Retry…" at bounding box center [606, 349] width 1213 height 699
click at [625, 230] on div "Close" at bounding box center [607, 232] width 47 height 30
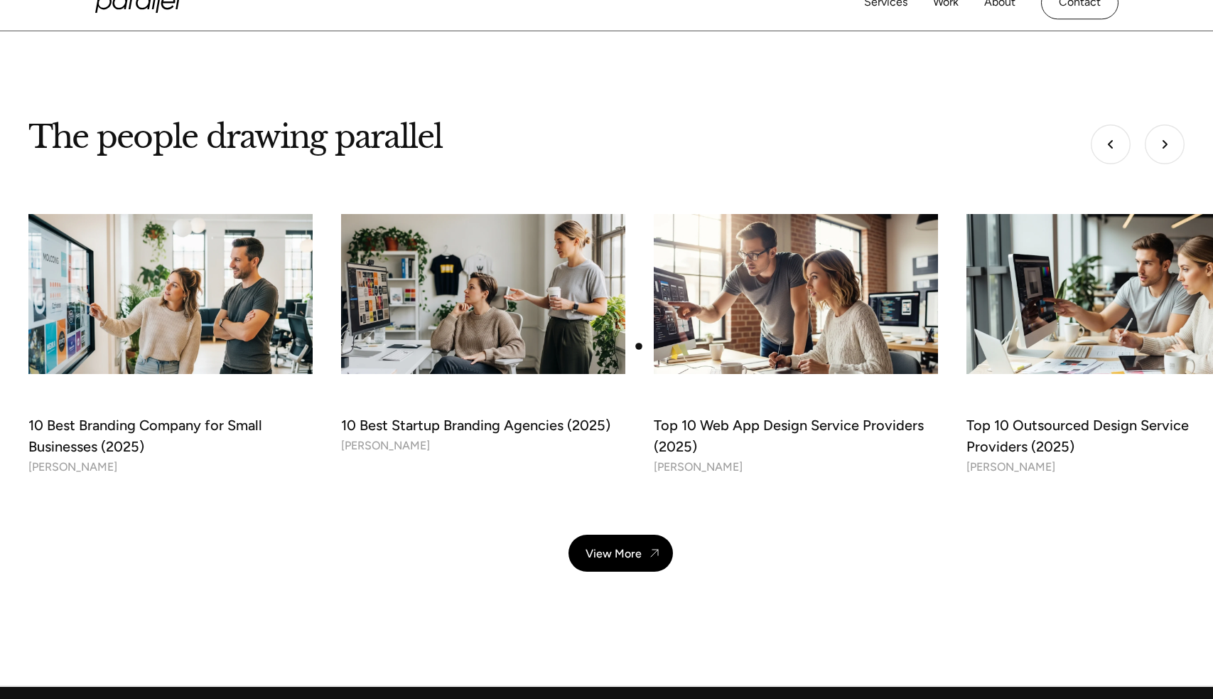
scroll to position [4701, 0]
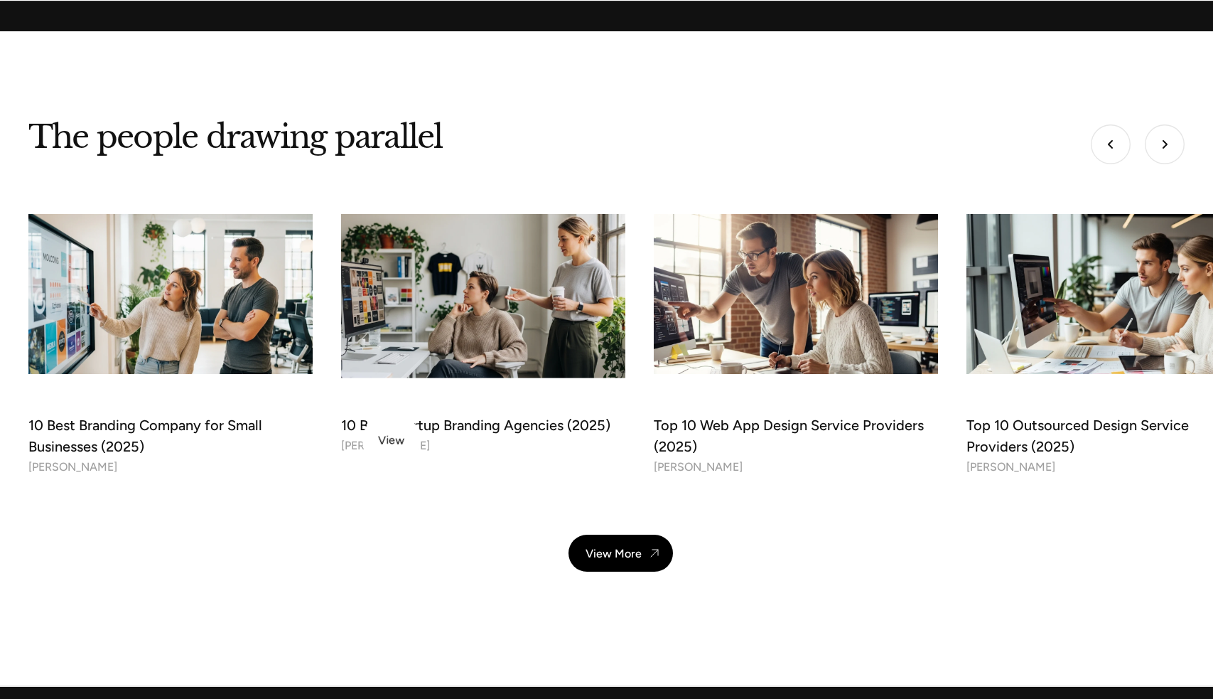
click at [391, 440] on div "Robin Dhanwani" at bounding box center [385, 446] width 89 height 21
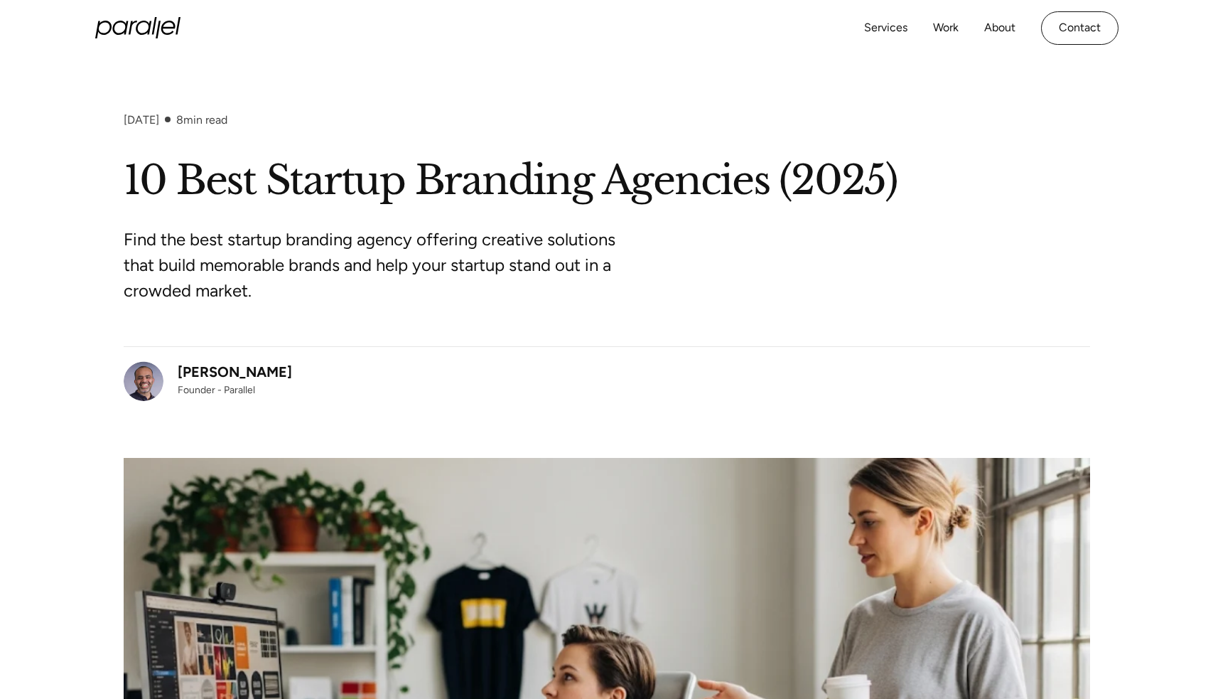
click at [251, 365] on div "[PERSON_NAME]" at bounding box center [235, 371] width 114 height 21
click at [158, 380] on img at bounding box center [144, 381] width 40 height 40
click at [230, 367] on div "[PERSON_NAME]" at bounding box center [235, 371] width 114 height 21
click at [161, 369] on link "Robin Dhanwani Founder - Parallel" at bounding box center [208, 381] width 168 height 40
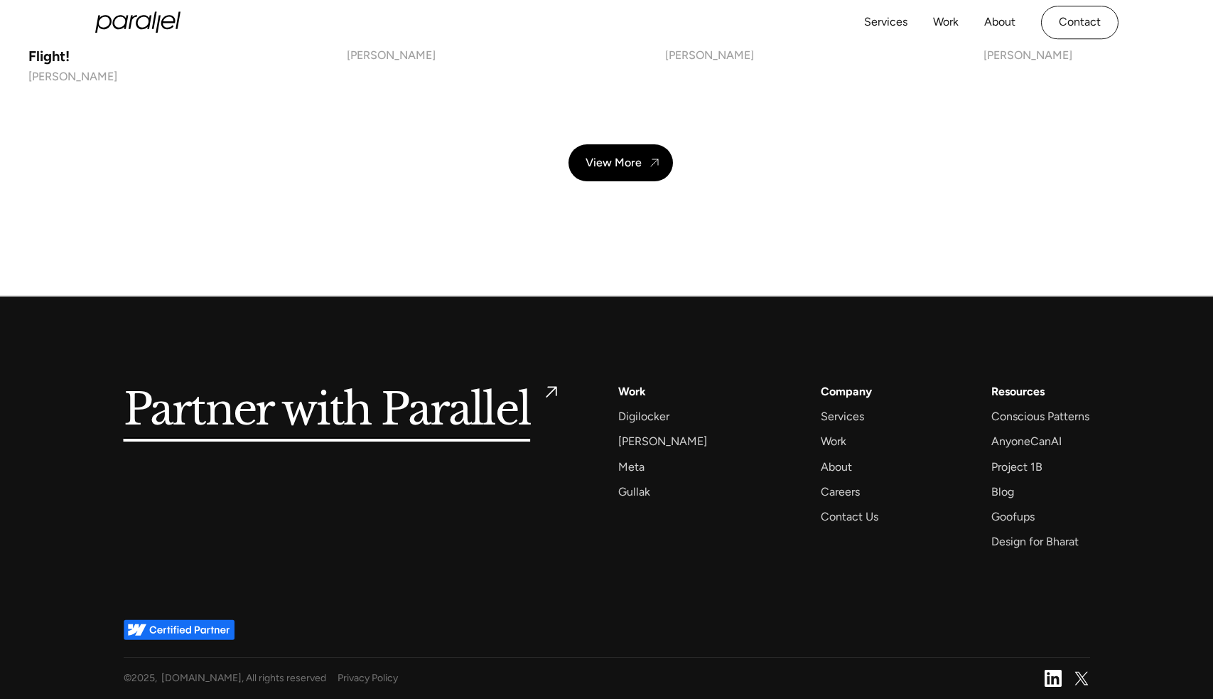
scroll to position [10515, 0]
click at [996, 440] on div "AnyoneCanAI" at bounding box center [1026, 440] width 70 height 19
click at [487, 409] on h5 "Partner with Parallel" at bounding box center [327, 411] width 407 height 58
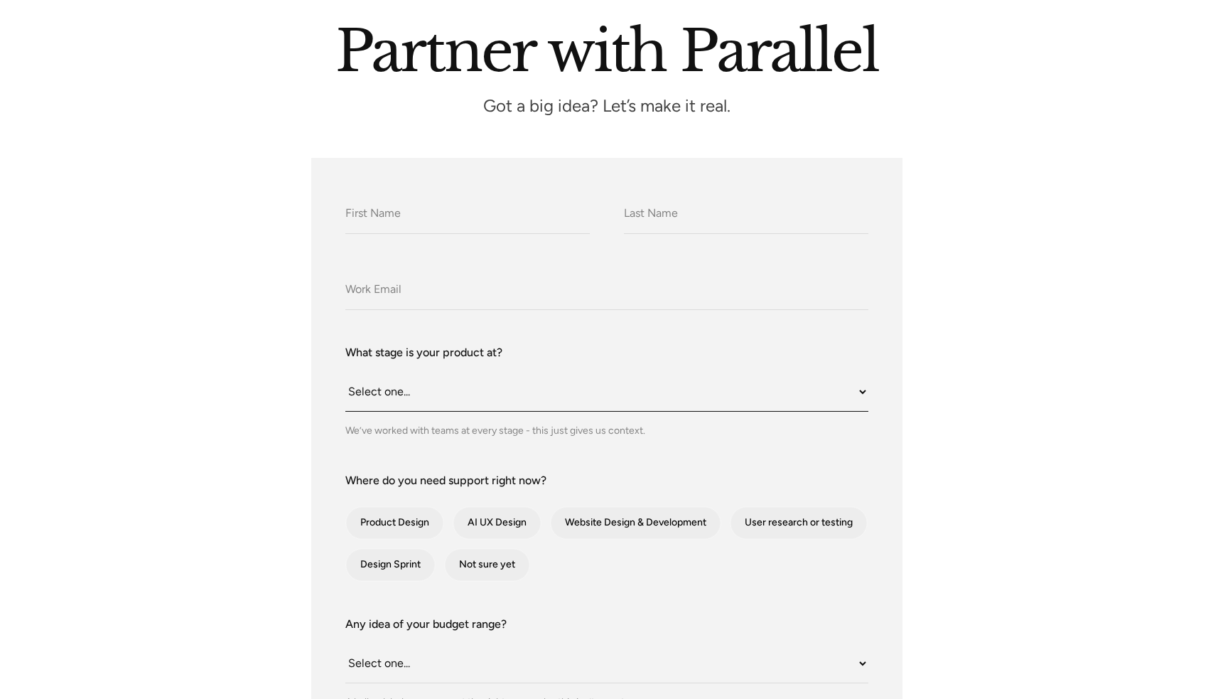
click at [558, 383] on select "Select one... Still an idea Building MVP Live with early users Scaling fast Som…" at bounding box center [606, 391] width 523 height 39
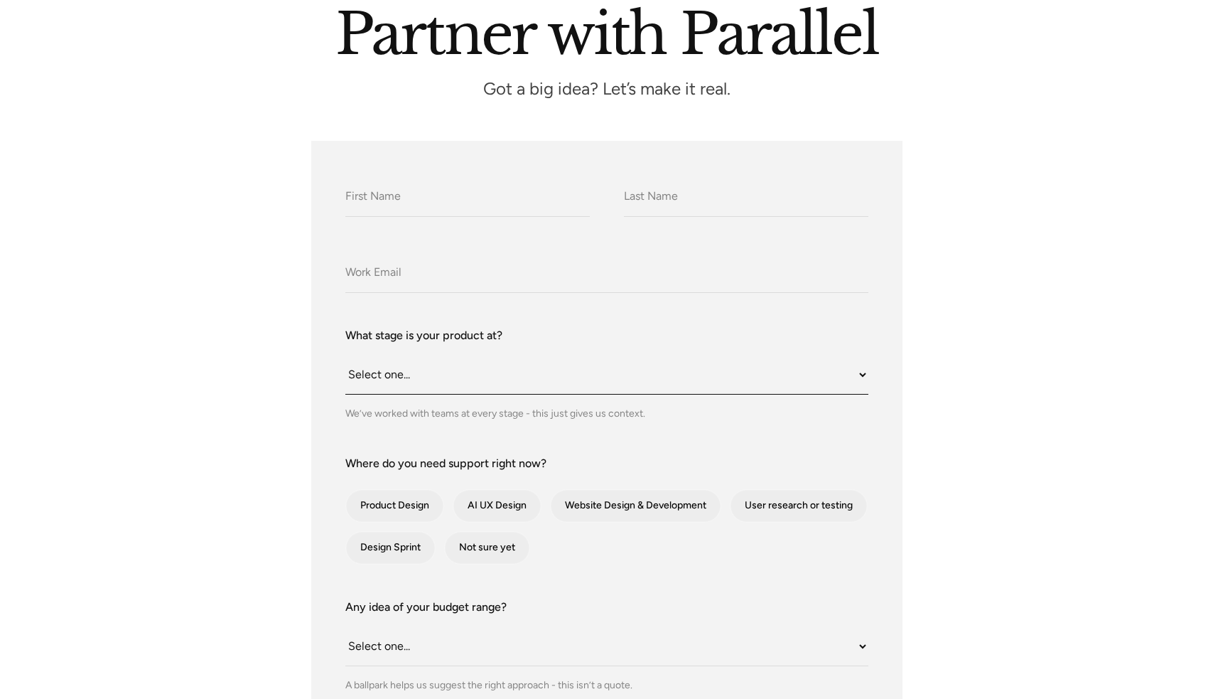
click at [553, 371] on select "Select one... Still an idea Building MVP Live with early users Scaling fast Som…" at bounding box center [606, 374] width 523 height 39
click at [552, 348] on div "What stage is your product at? Select one... Still an idea Building MVP Live wi…" at bounding box center [606, 374] width 523 height 94
click at [543, 369] on select "Select one... Still an idea Building MVP Live with early users Scaling fast Som…" at bounding box center [606, 374] width 523 height 39
click at [543, 327] on label "What stage is your product at?" at bounding box center [606, 335] width 523 height 17
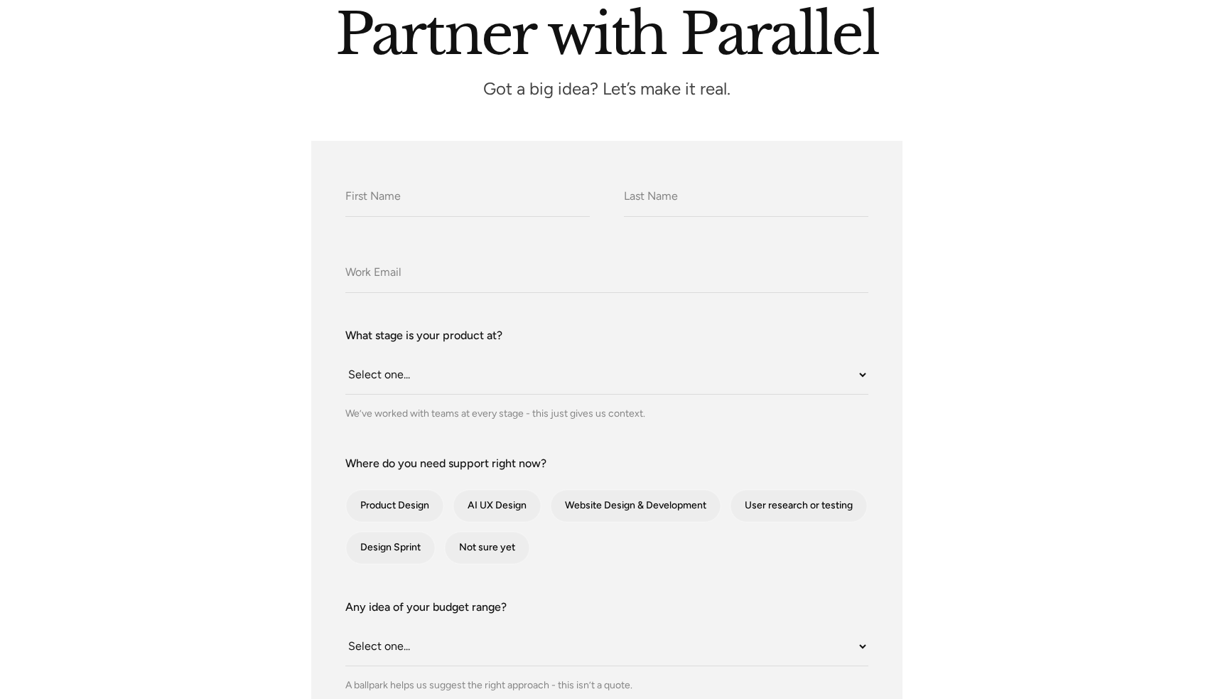
click at [543, 355] on select "Select one... Still an idea Building MVP Live with early users Scaling fast Som…" at bounding box center [606, 374] width 523 height 39
